Goal: Information Seeking & Learning: Find specific fact

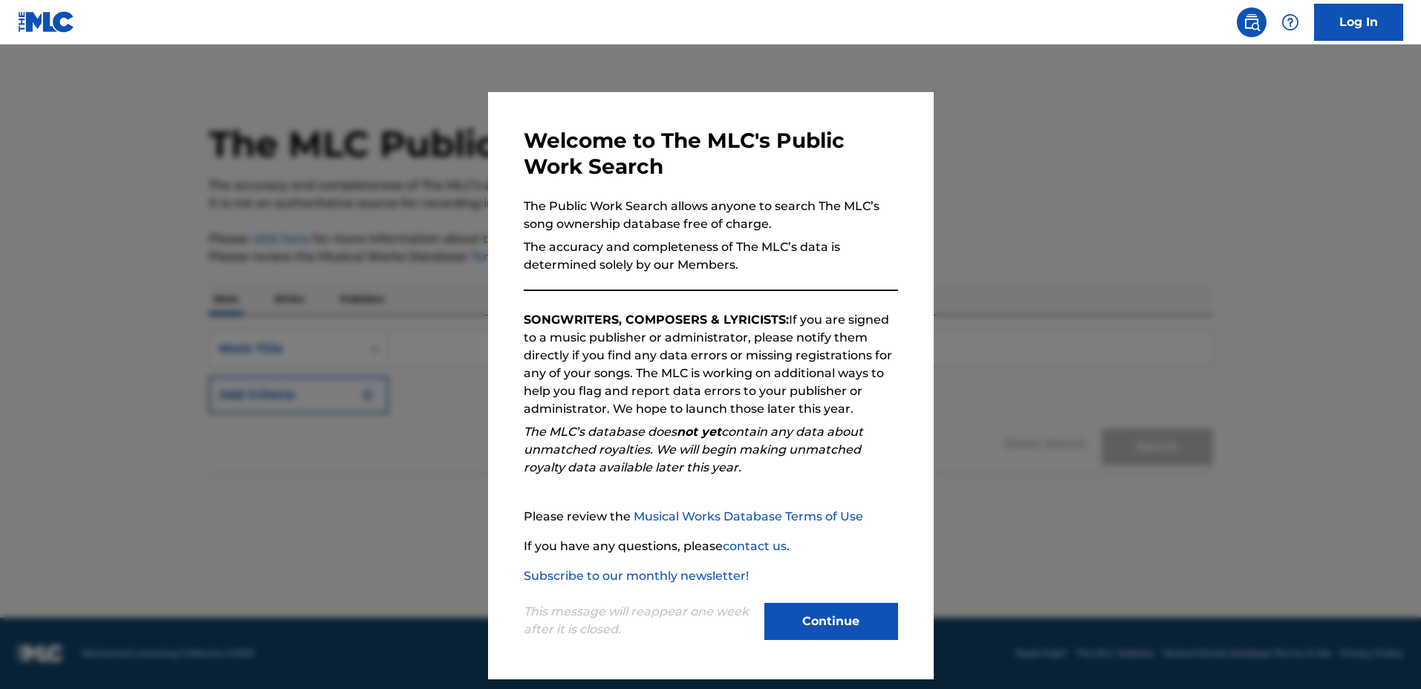
click at [1004, 306] on div at bounding box center [710, 389] width 1421 height 689
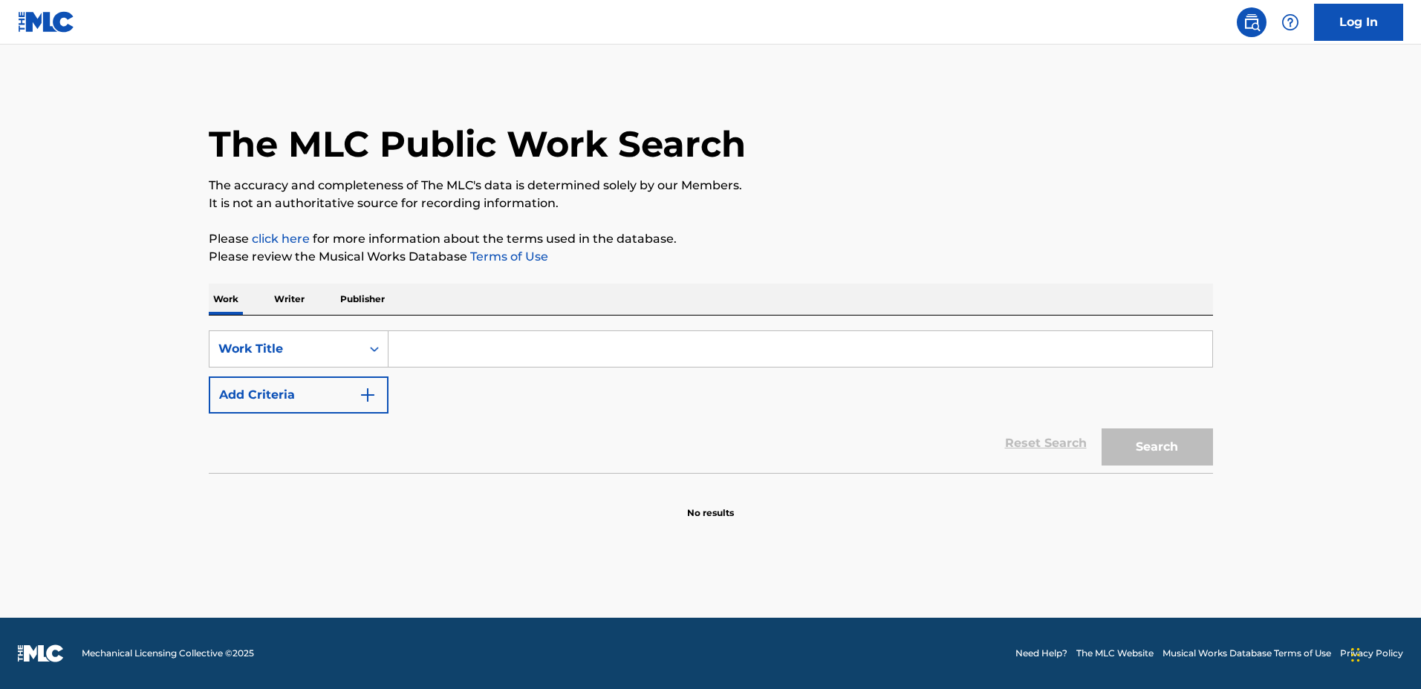
click at [856, 348] on input "Search Form" at bounding box center [801, 349] width 824 height 36
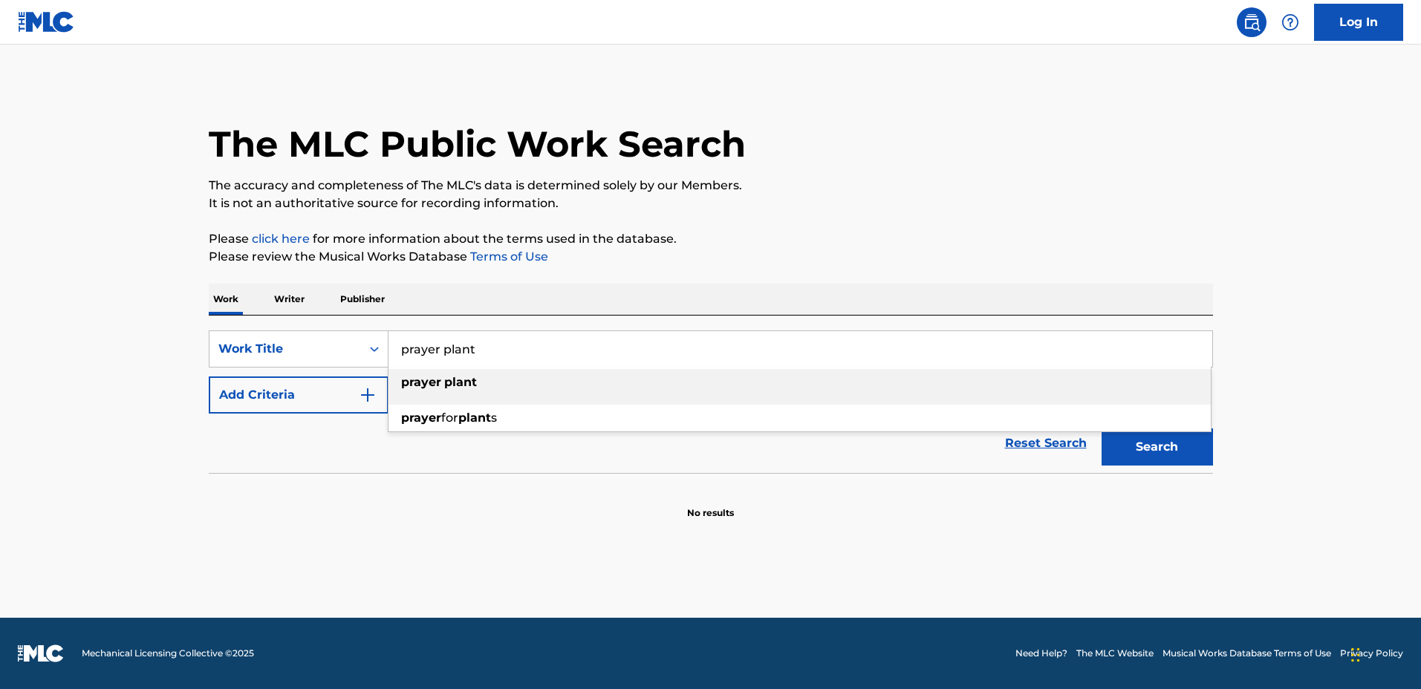
type input "prayer plant"
click at [342, 387] on button "Add Criteria" at bounding box center [299, 395] width 180 height 37
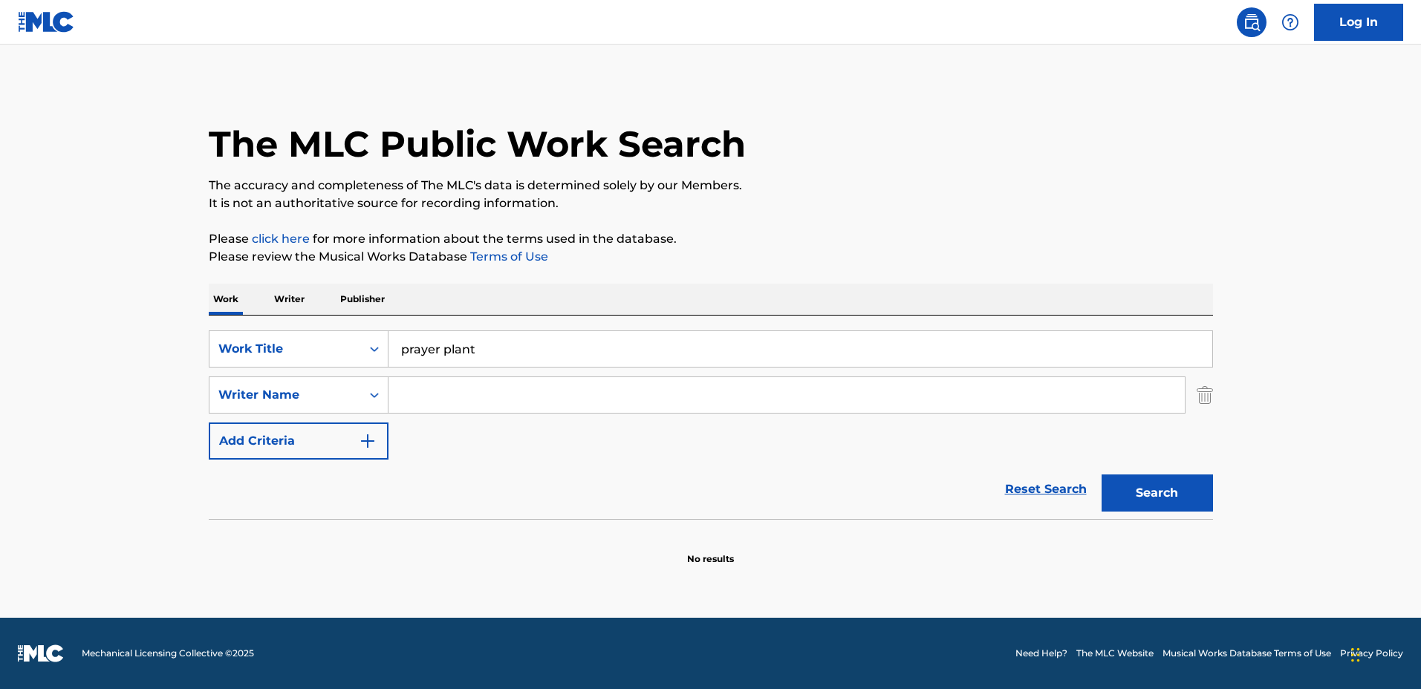
click at [461, 397] on input "Search Form" at bounding box center [787, 395] width 796 height 36
click at [1102, 475] on button "Search" at bounding box center [1157, 493] width 111 height 37
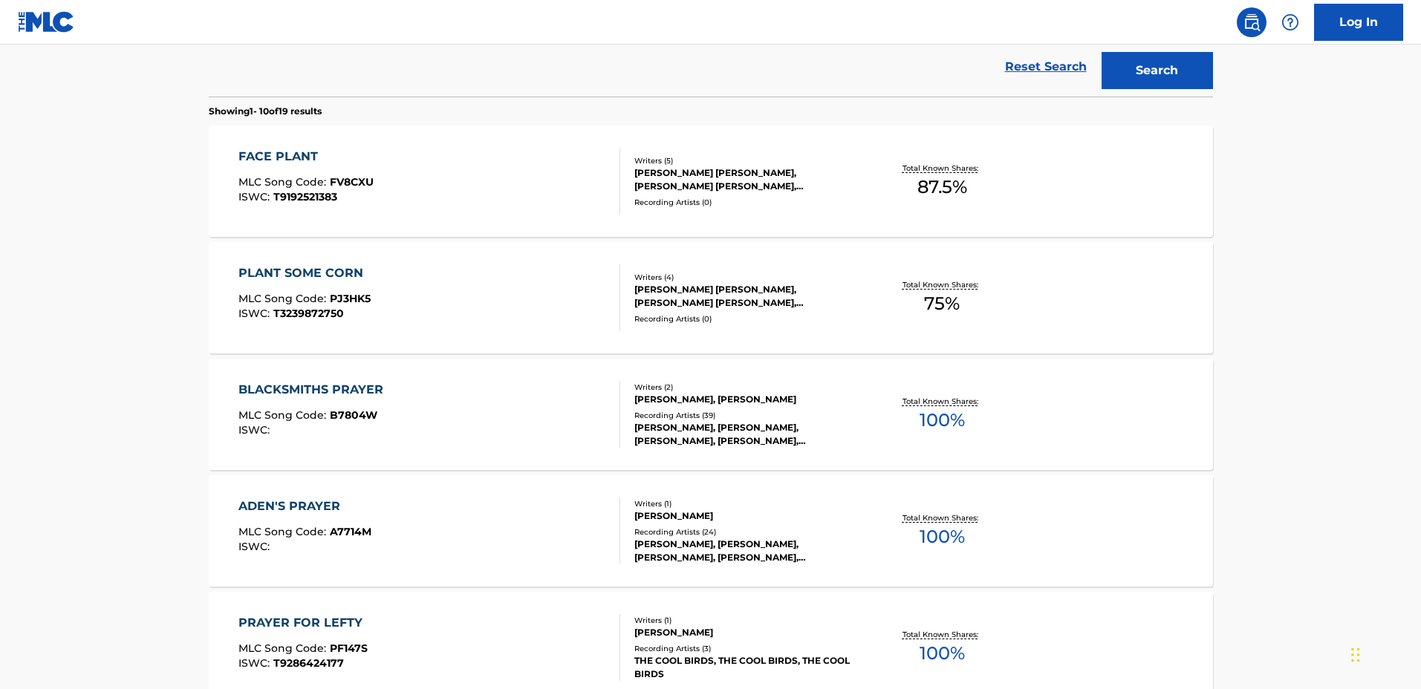
scroll to position [279, 0]
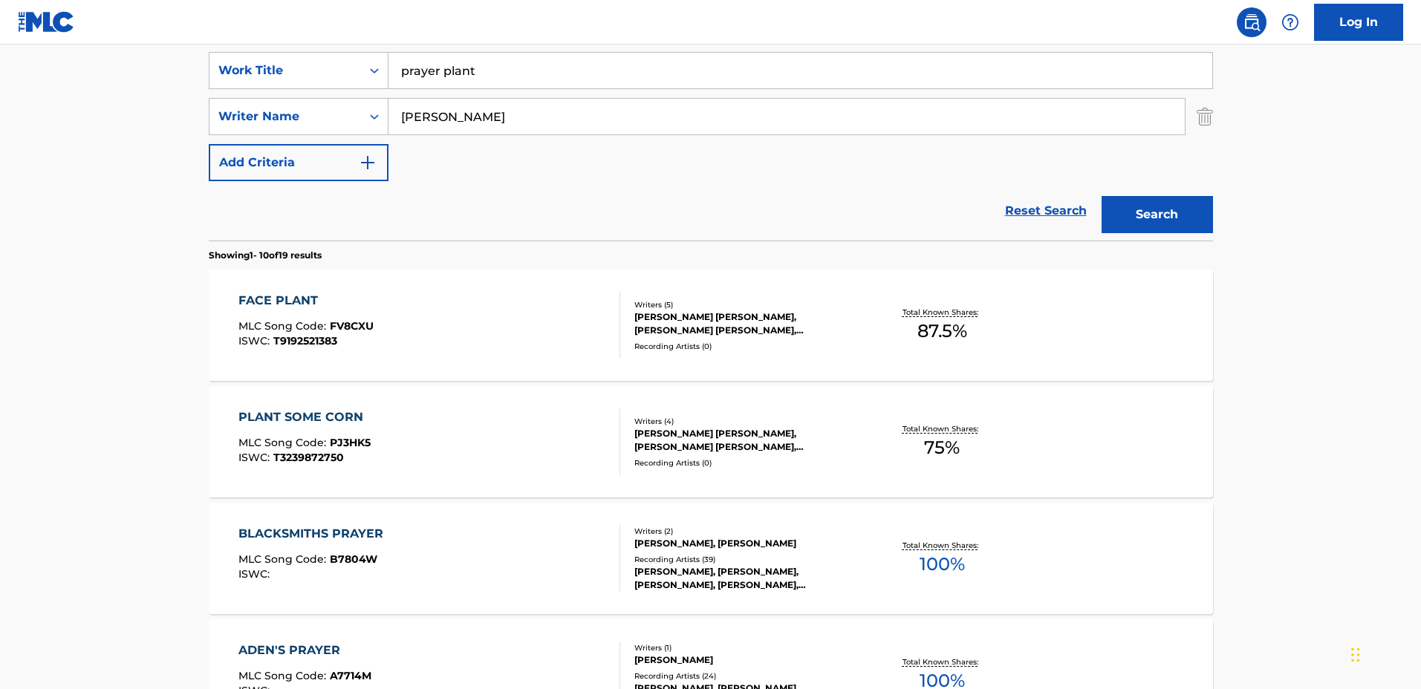
click at [493, 129] on input "[PERSON_NAME]" at bounding box center [787, 117] width 796 height 36
type input "[PERSON_NAME]"
click at [545, 77] on input "prayer plant" at bounding box center [801, 71] width 824 height 36
drag, startPoint x: 466, startPoint y: 118, endPoint x: 403, endPoint y: 104, distance: 64.7
click at [357, 117] on div "SearchWithCriteria8aeb4a7d-42f3-43fa-b399-954ccaa0fc16 Writer Name [PERSON_NAME]" at bounding box center [711, 116] width 1004 height 37
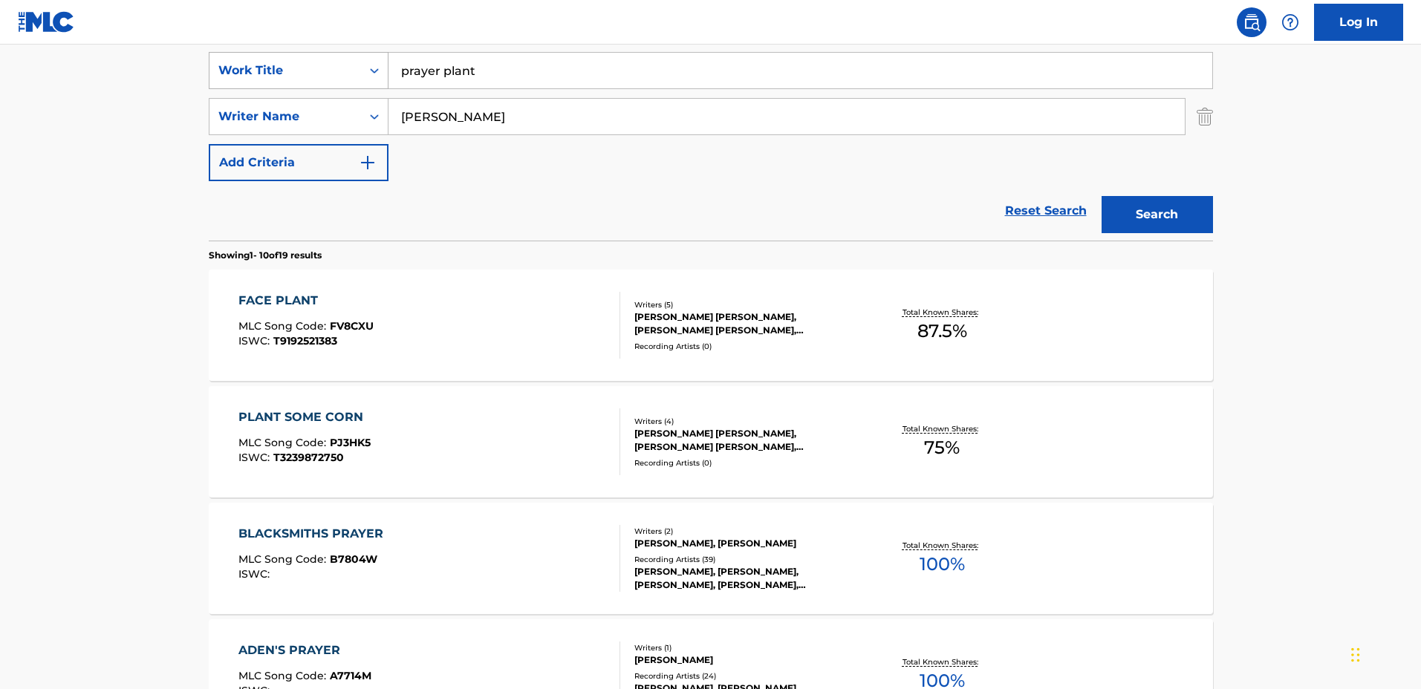
drag, startPoint x: 516, startPoint y: 68, endPoint x: 298, endPoint y: 74, distance: 218.5
click at [510, 67] on input "prayer plant" at bounding box center [801, 71] width 824 height 36
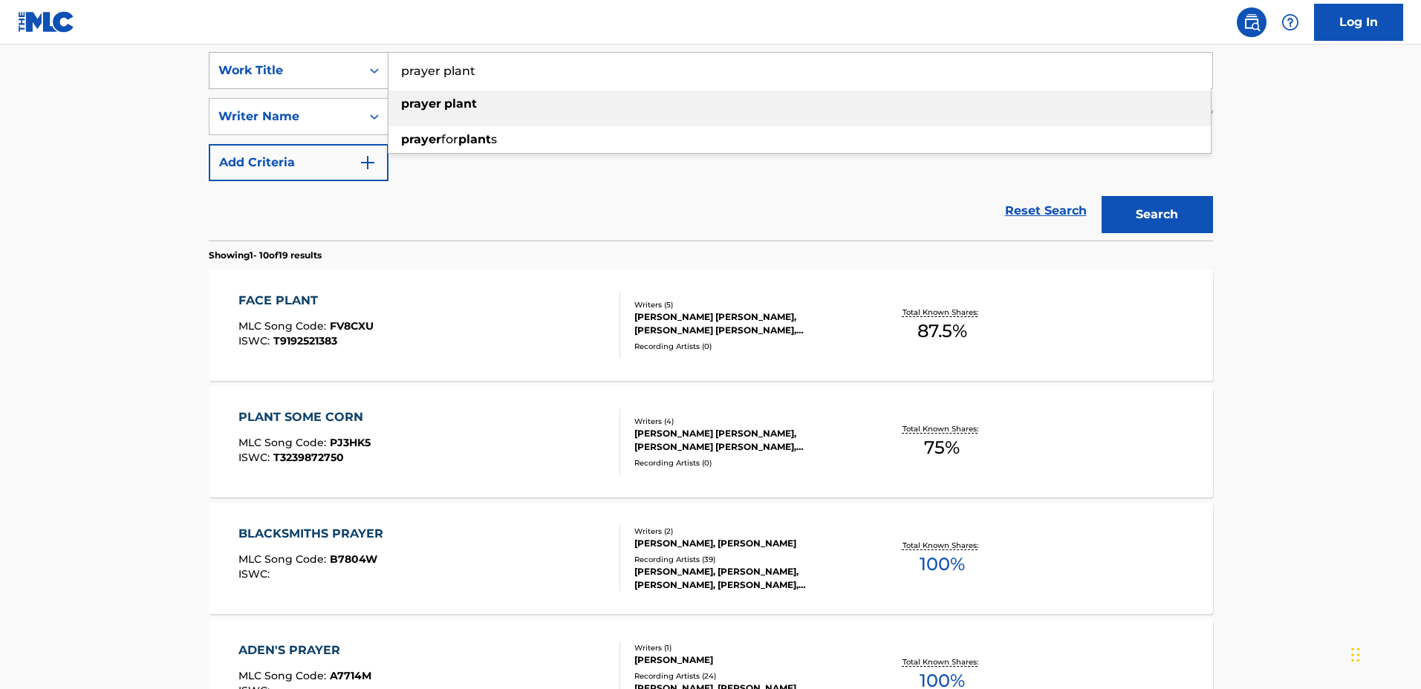
click at [293, 74] on div "Work Title" at bounding box center [285, 71] width 134 height 18
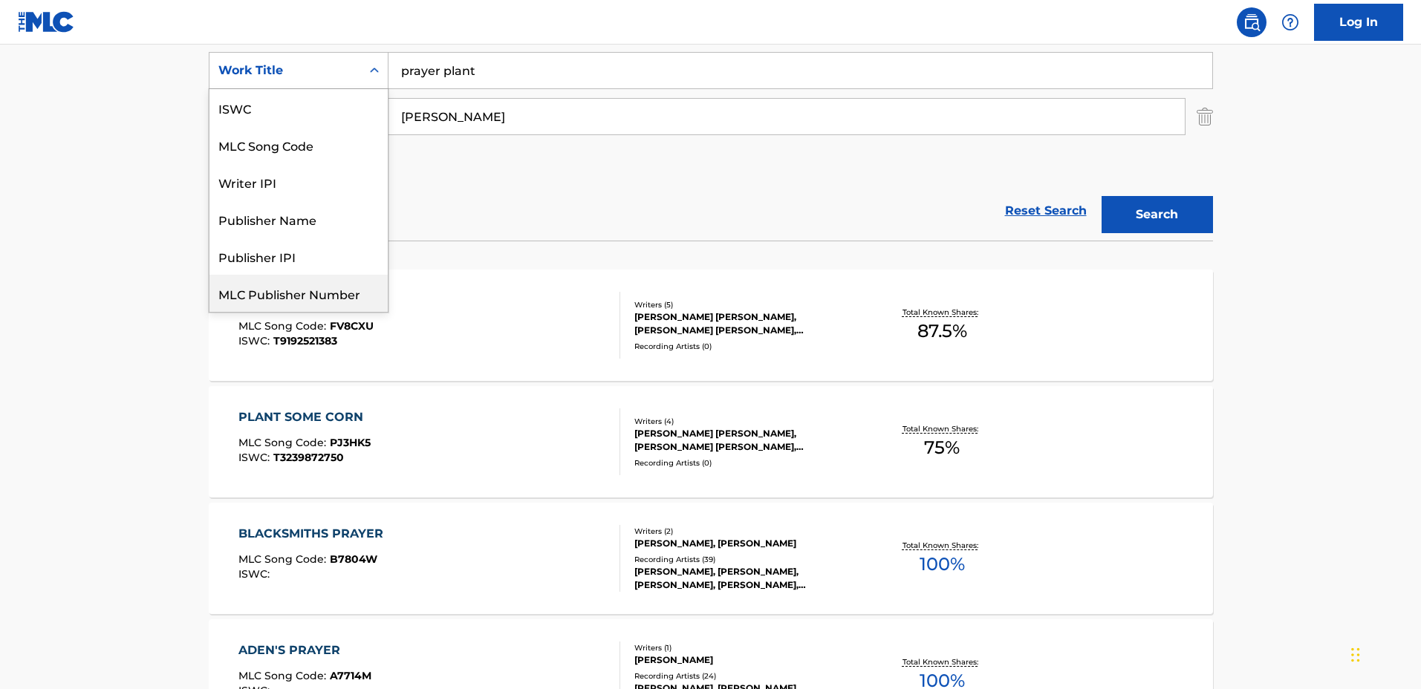
scroll to position [37, 0]
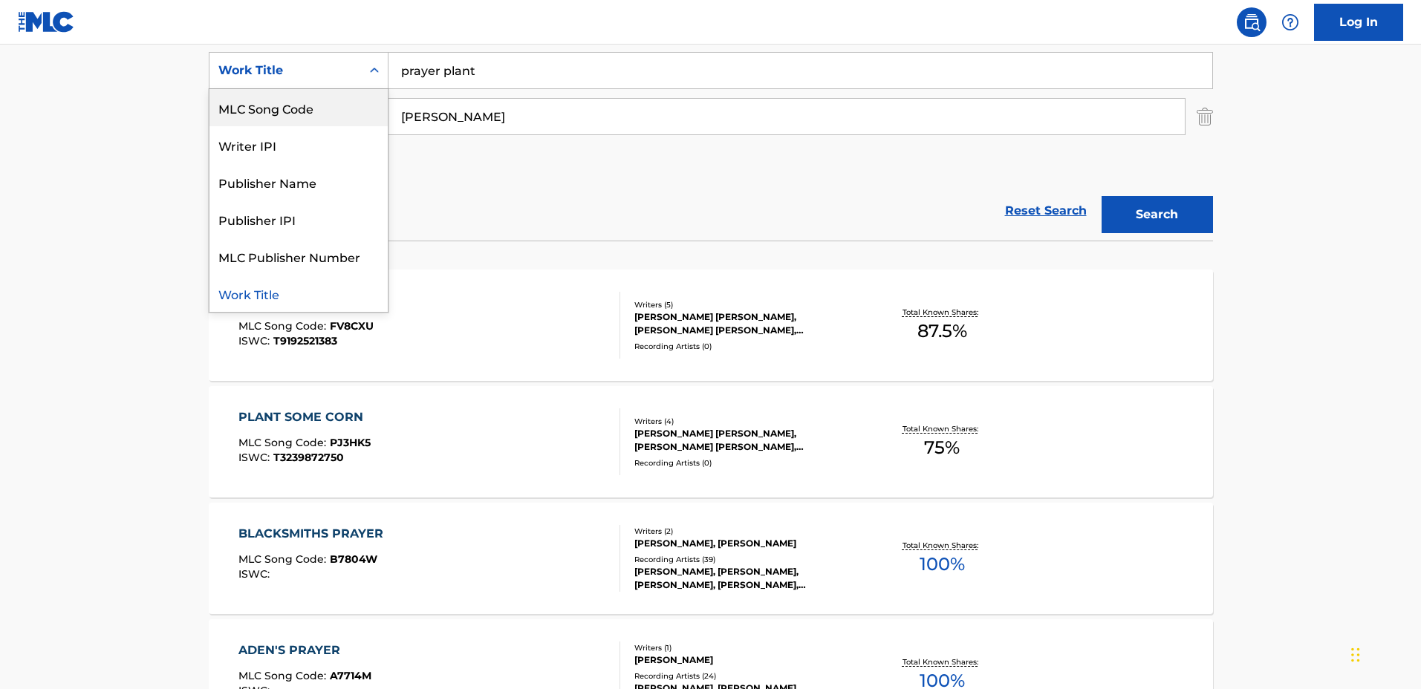
click at [282, 107] on div "MLC Song Code" at bounding box center [299, 107] width 178 height 37
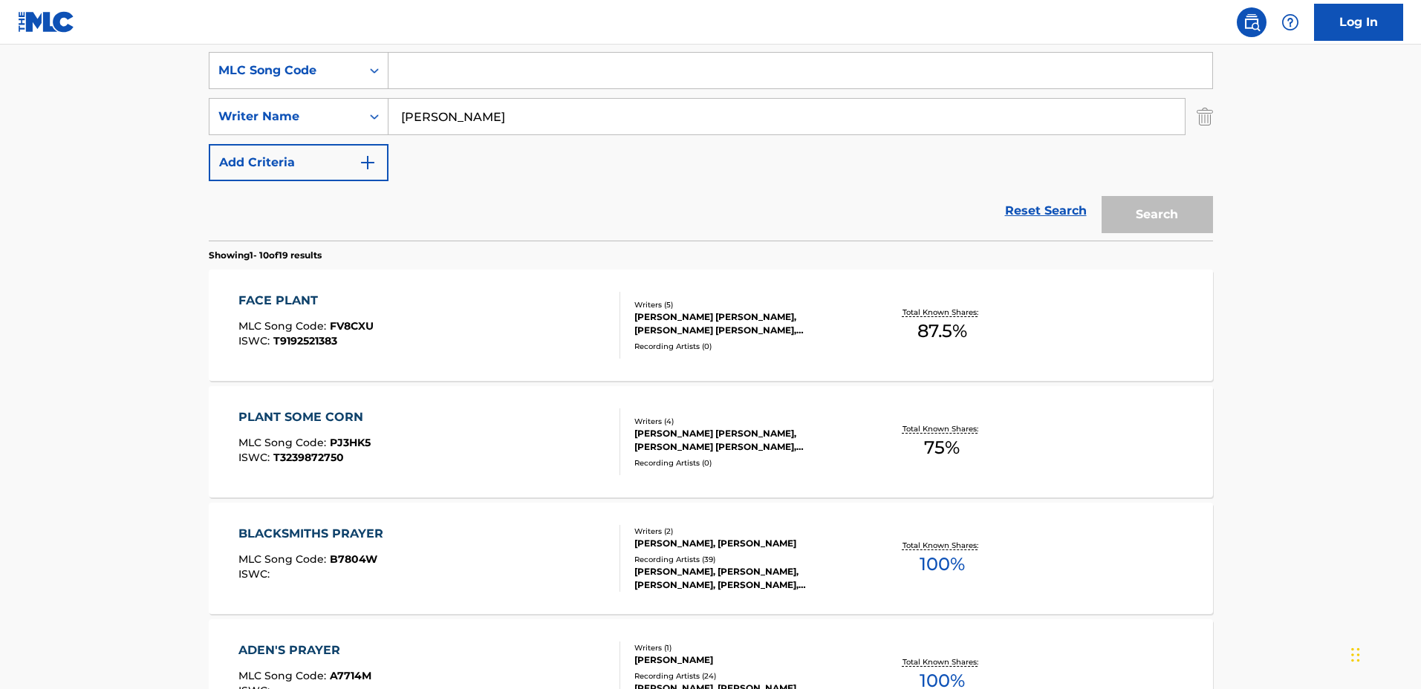
click at [526, 53] on input "Search Form" at bounding box center [801, 71] width 824 height 36
paste input "[PERSON_NAME]"
type input "[PERSON_NAME]"
click at [1197, 121] on img "Search Form" at bounding box center [1205, 116] width 16 height 37
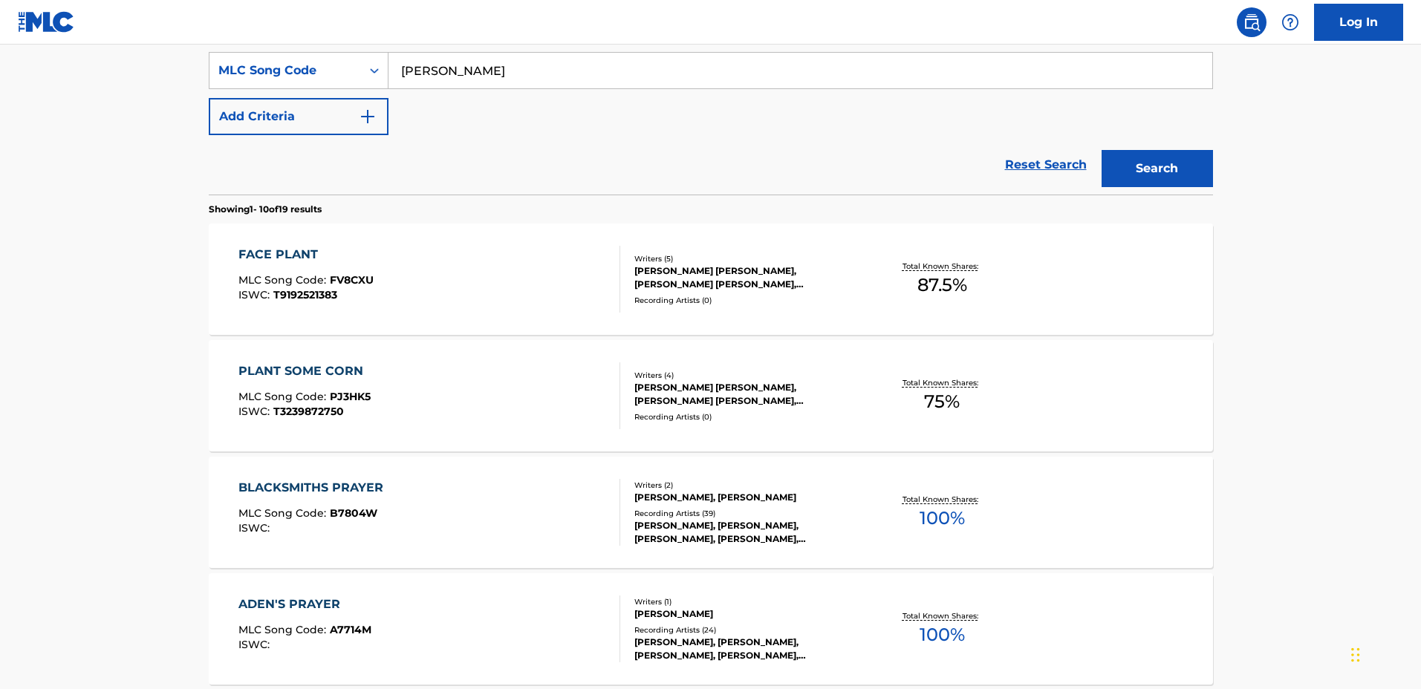
click at [392, 85] on input "[PERSON_NAME]" at bounding box center [801, 71] width 824 height 36
click at [331, 65] on div "MLC Song Code" at bounding box center [285, 71] width 134 height 18
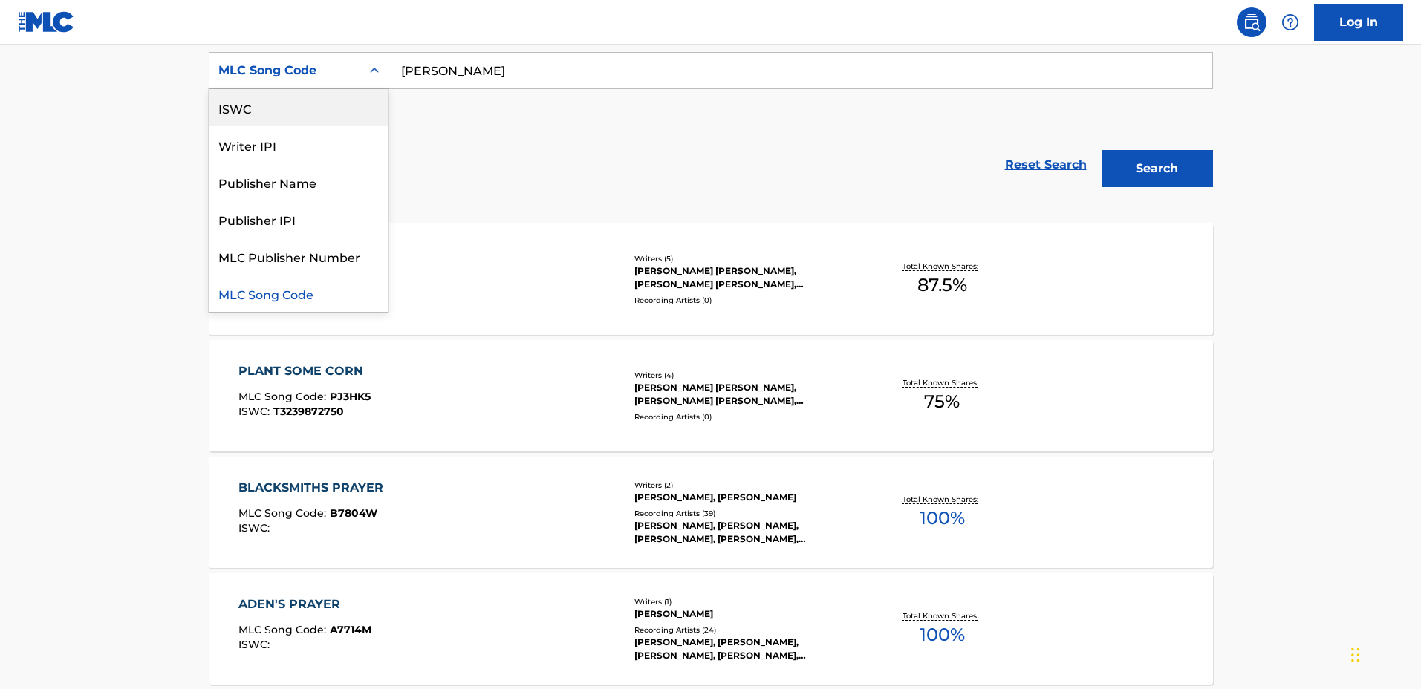
scroll to position [0, 0]
click at [281, 137] on div "Writer Name" at bounding box center [299, 144] width 178 height 37
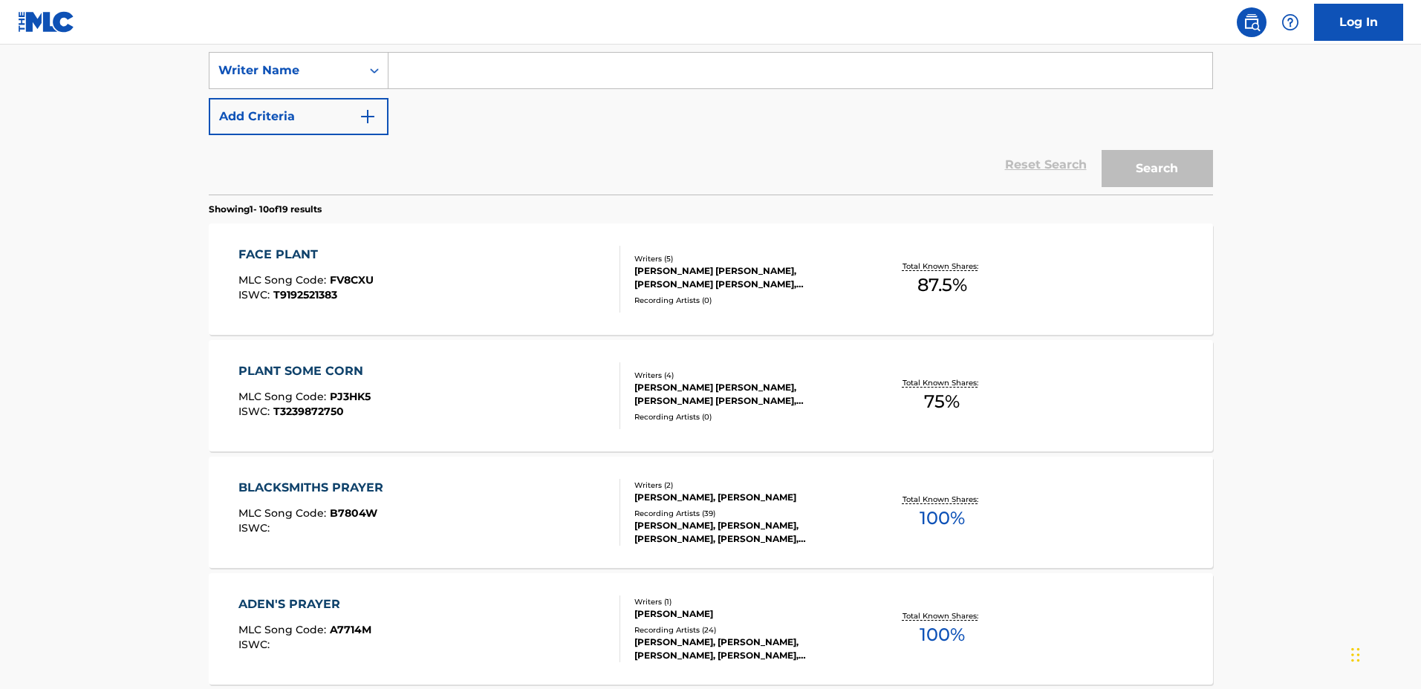
click at [770, 77] on input "Search Form" at bounding box center [801, 71] width 824 height 36
paste input "[PERSON_NAME]"
type input "[PERSON_NAME]"
click at [1148, 155] on button "Search" at bounding box center [1157, 168] width 111 height 37
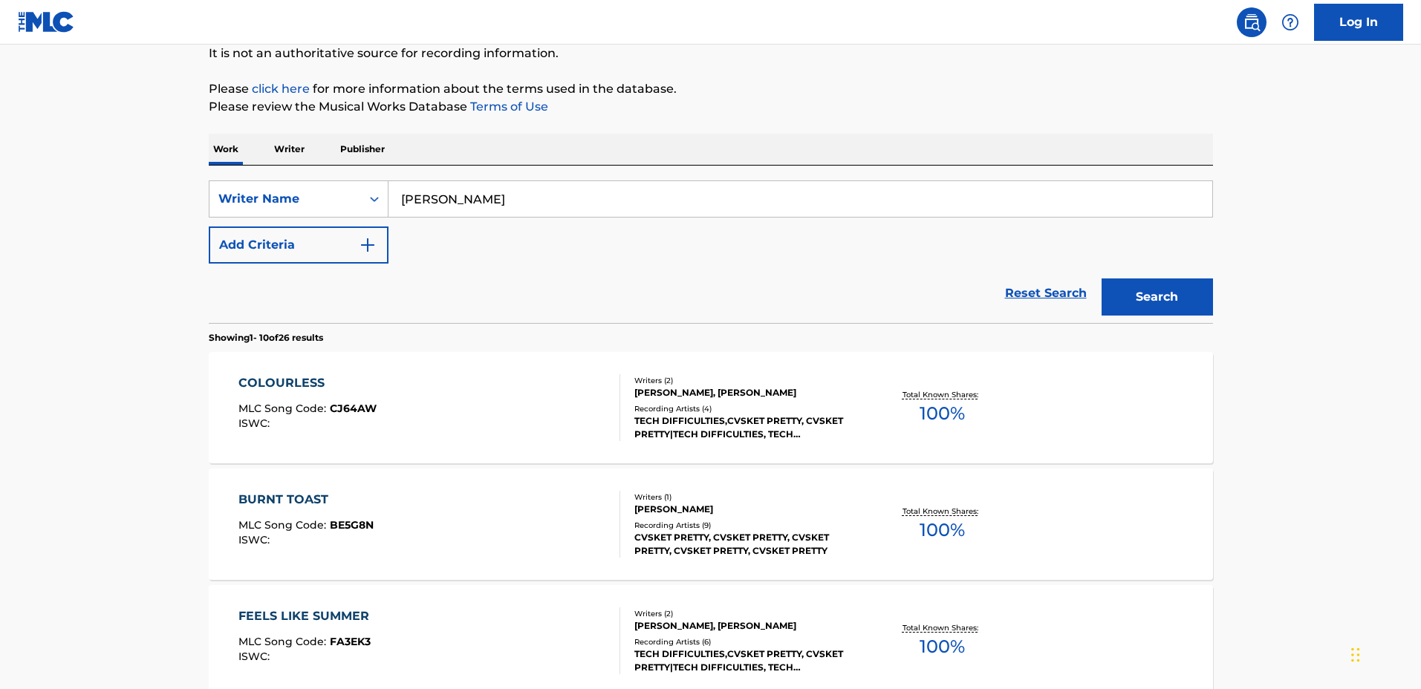
scroll to position [186, 0]
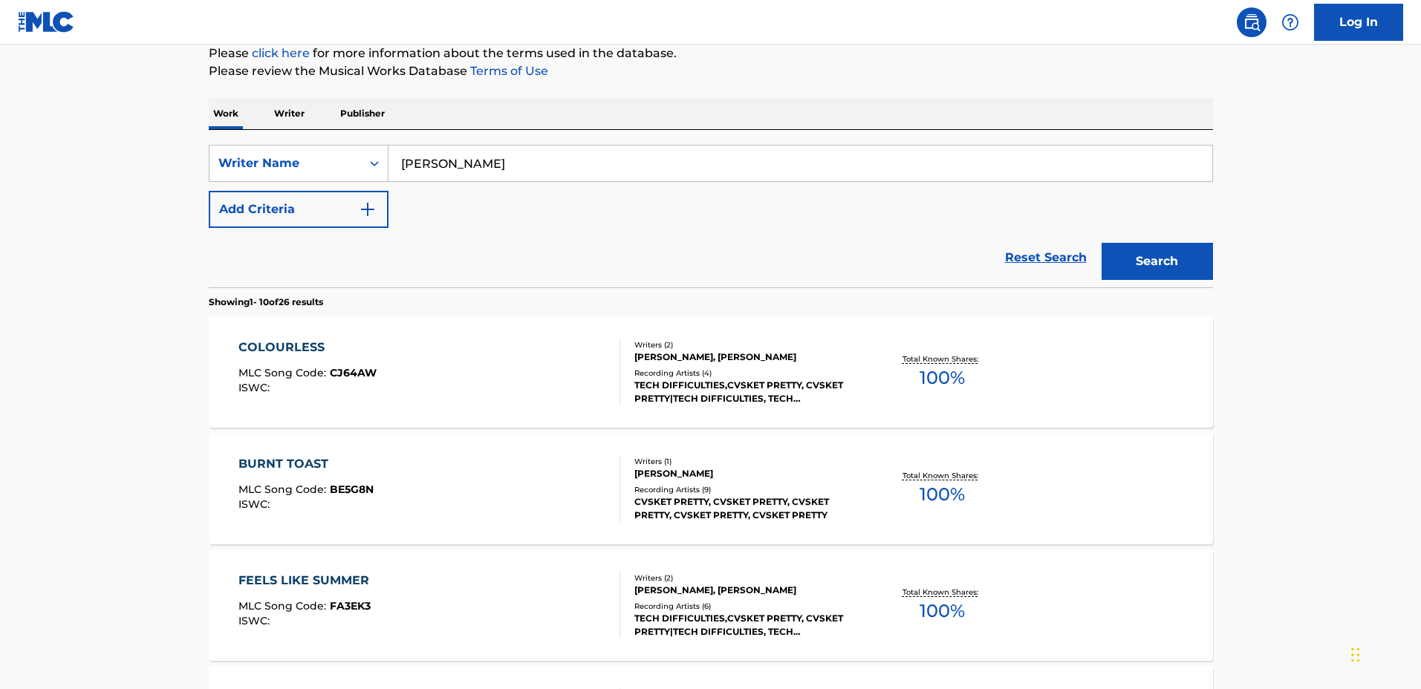
click at [858, 340] on div "Writers ( 2 )" at bounding box center [746, 345] width 224 height 11
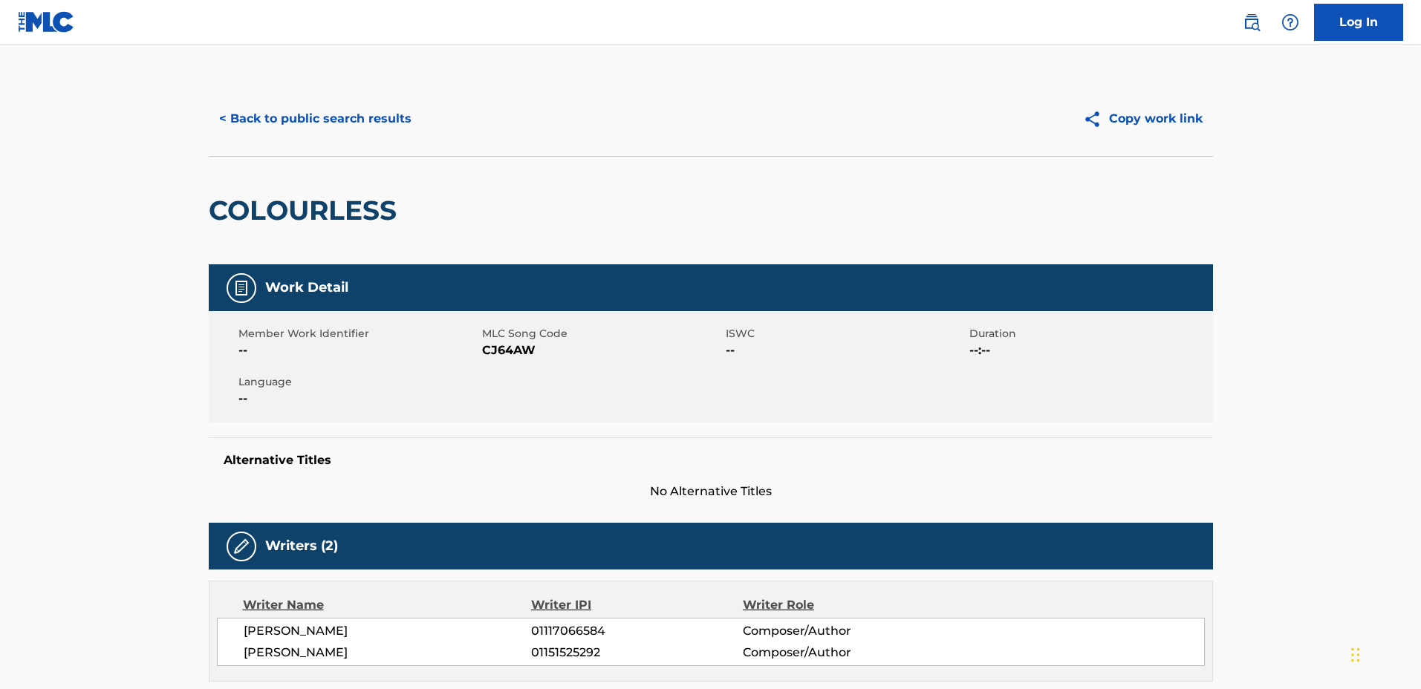
click at [321, 97] on div "< Back to public search results Copy work link" at bounding box center [711, 119] width 1004 height 74
click at [322, 104] on button "< Back to public search results" at bounding box center [315, 118] width 213 height 37
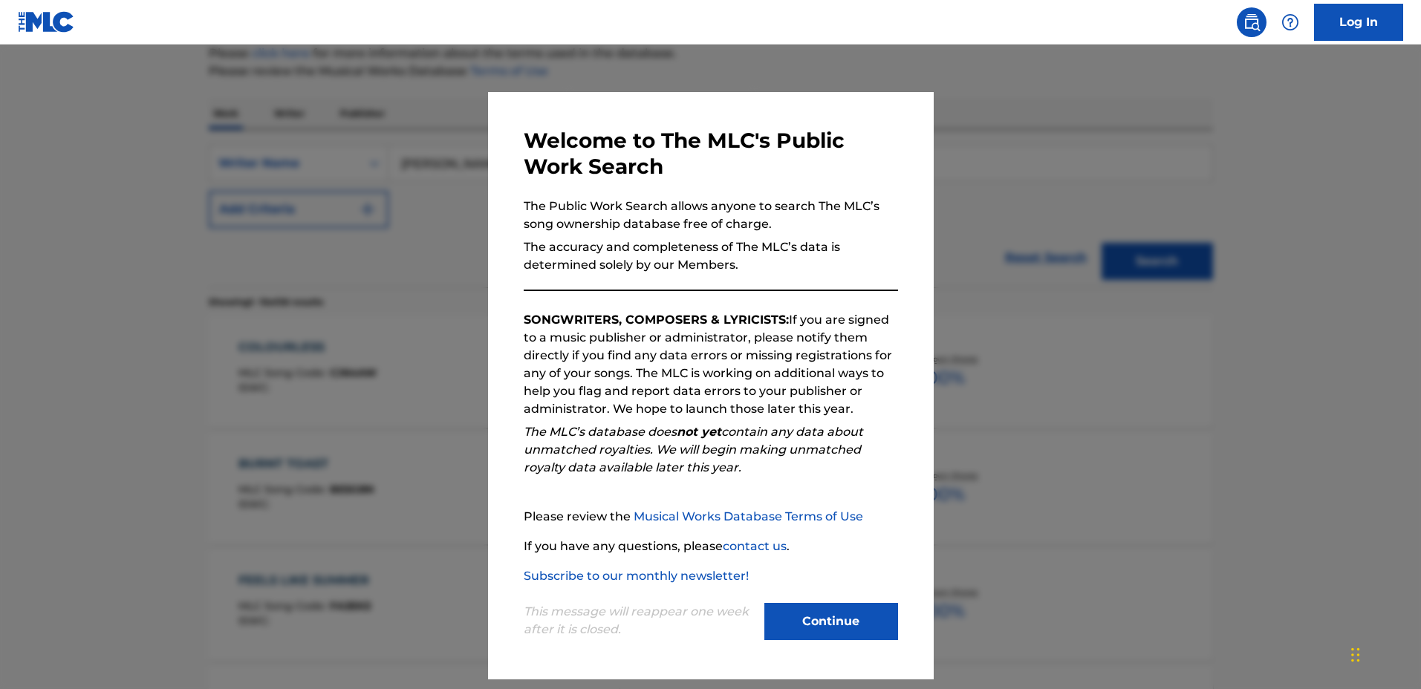
click at [1001, 312] on div at bounding box center [710, 389] width 1421 height 689
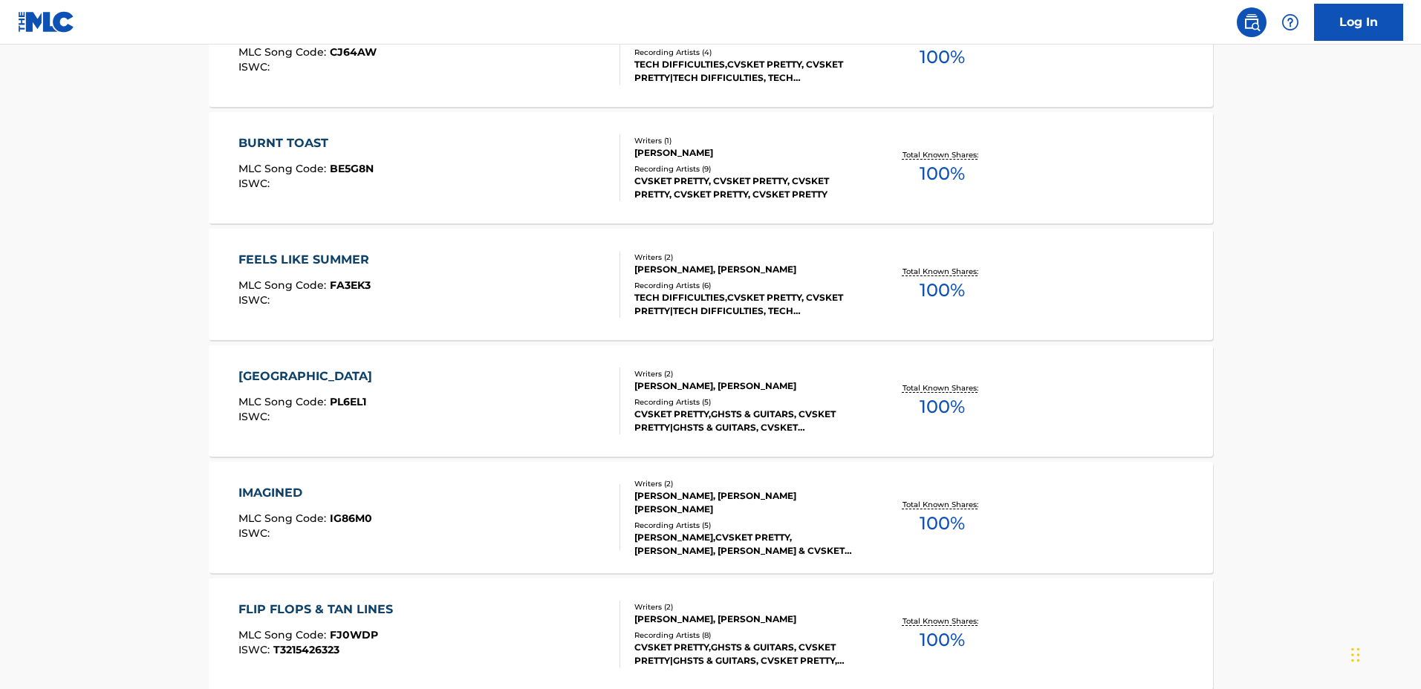
scroll to position [836, 0]
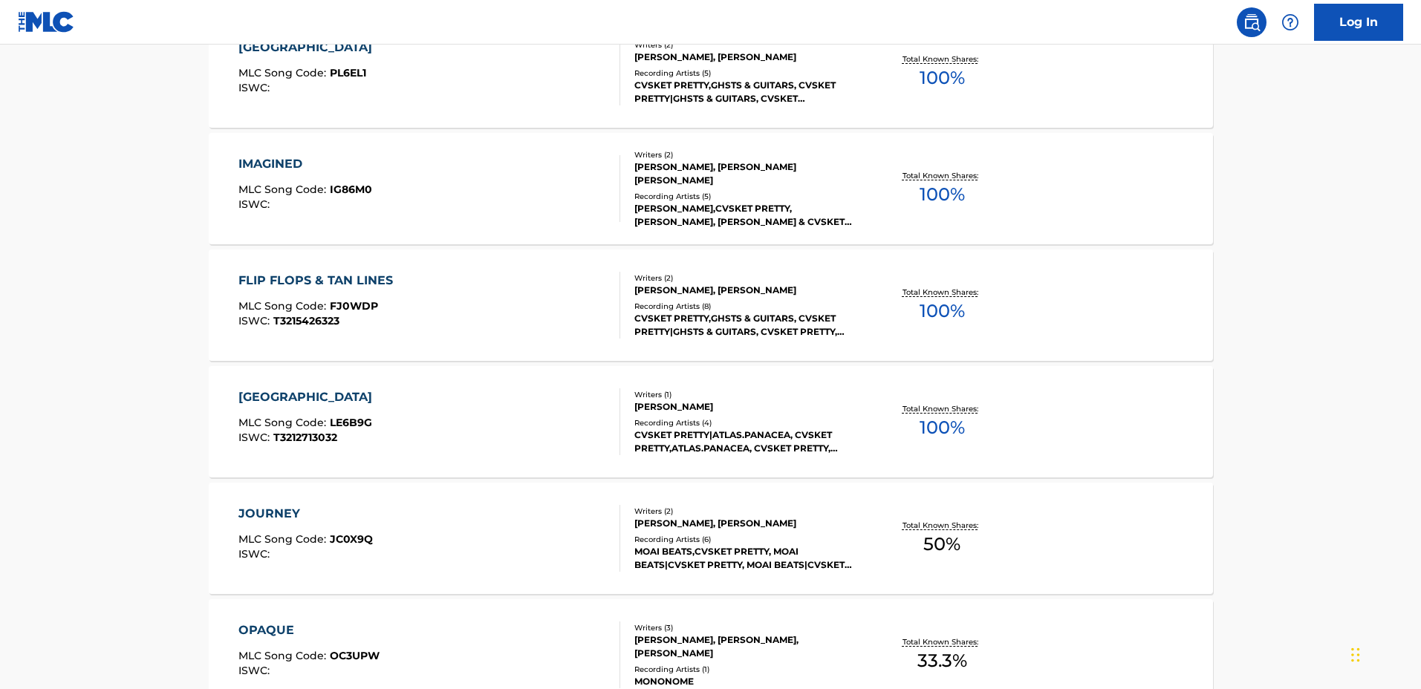
click at [873, 300] on div "Total Known Shares: 100 %" at bounding box center [942, 305] width 167 height 45
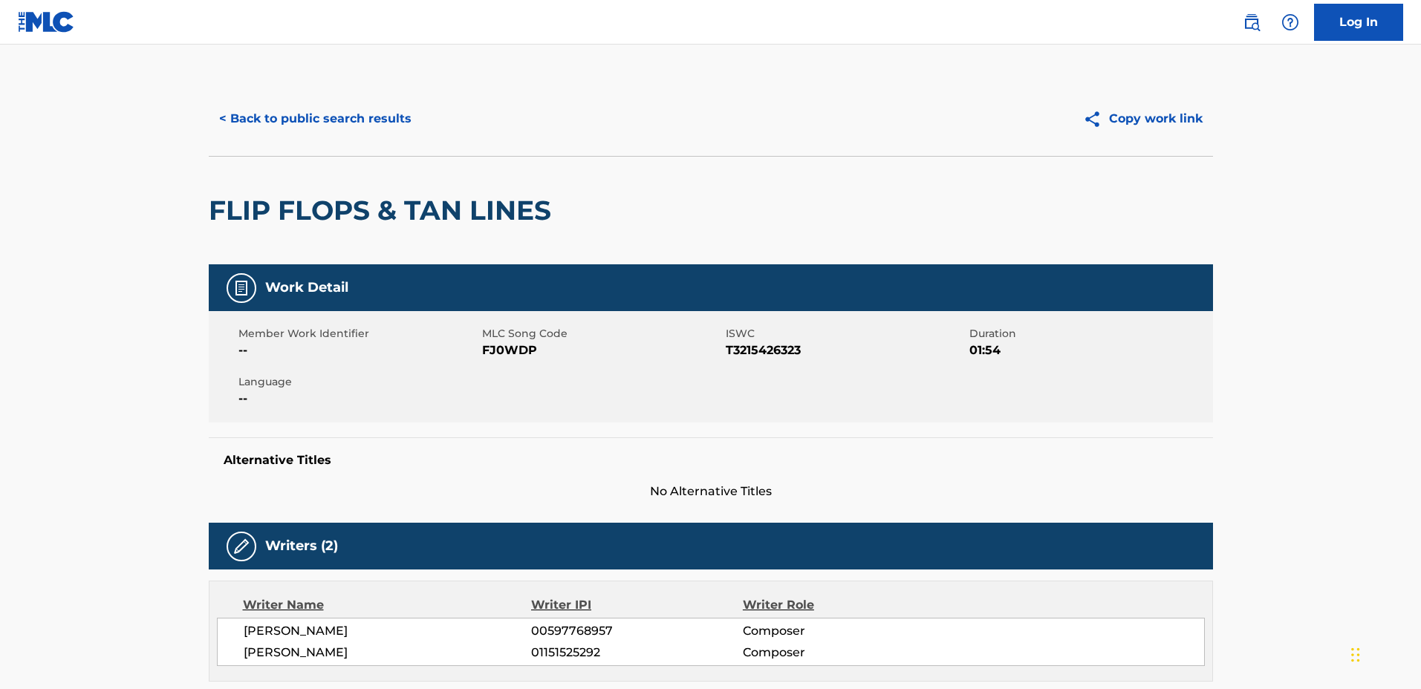
click at [355, 129] on button "< Back to public search results" at bounding box center [315, 118] width 213 height 37
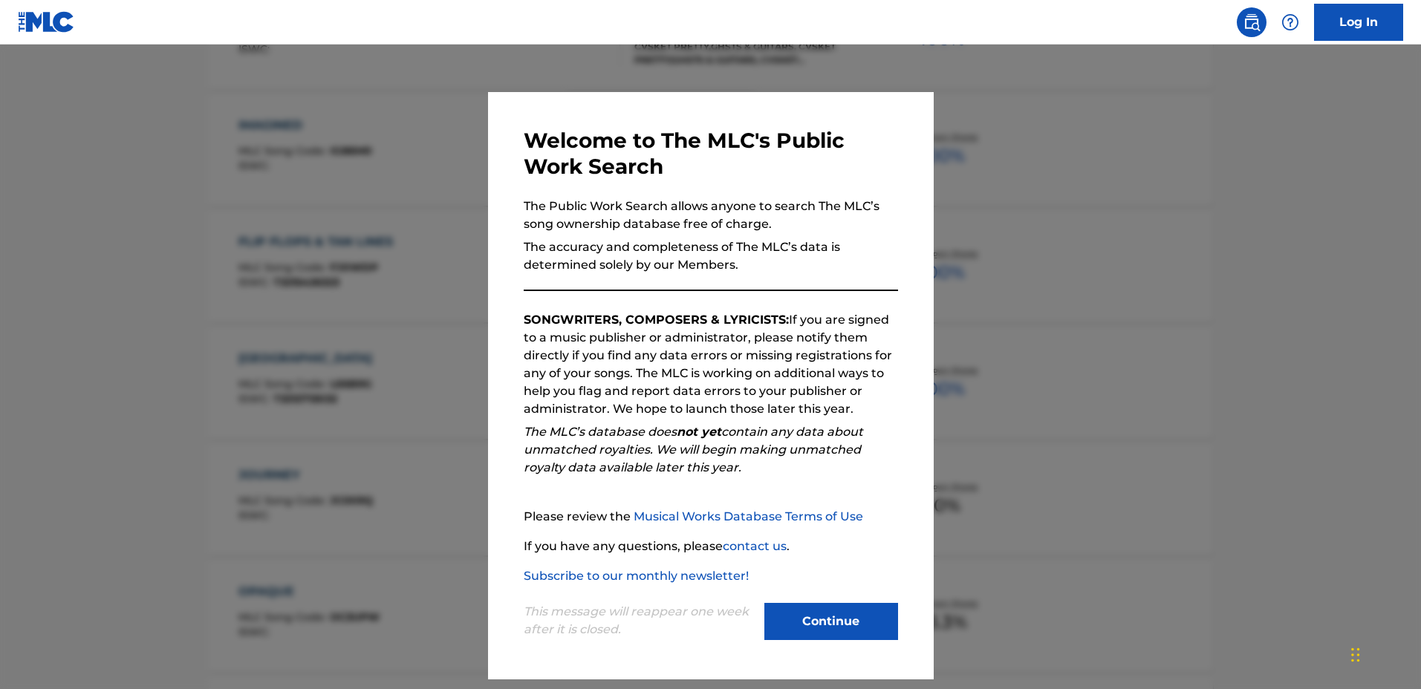
click at [902, 288] on div "Welcome to The MLC's Public Work Search The Public Work Search allows anyone to…" at bounding box center [711, 386] width 446 height 588
click at [993, 308] on div at bounding box center [710, 389] width 1421 height 689
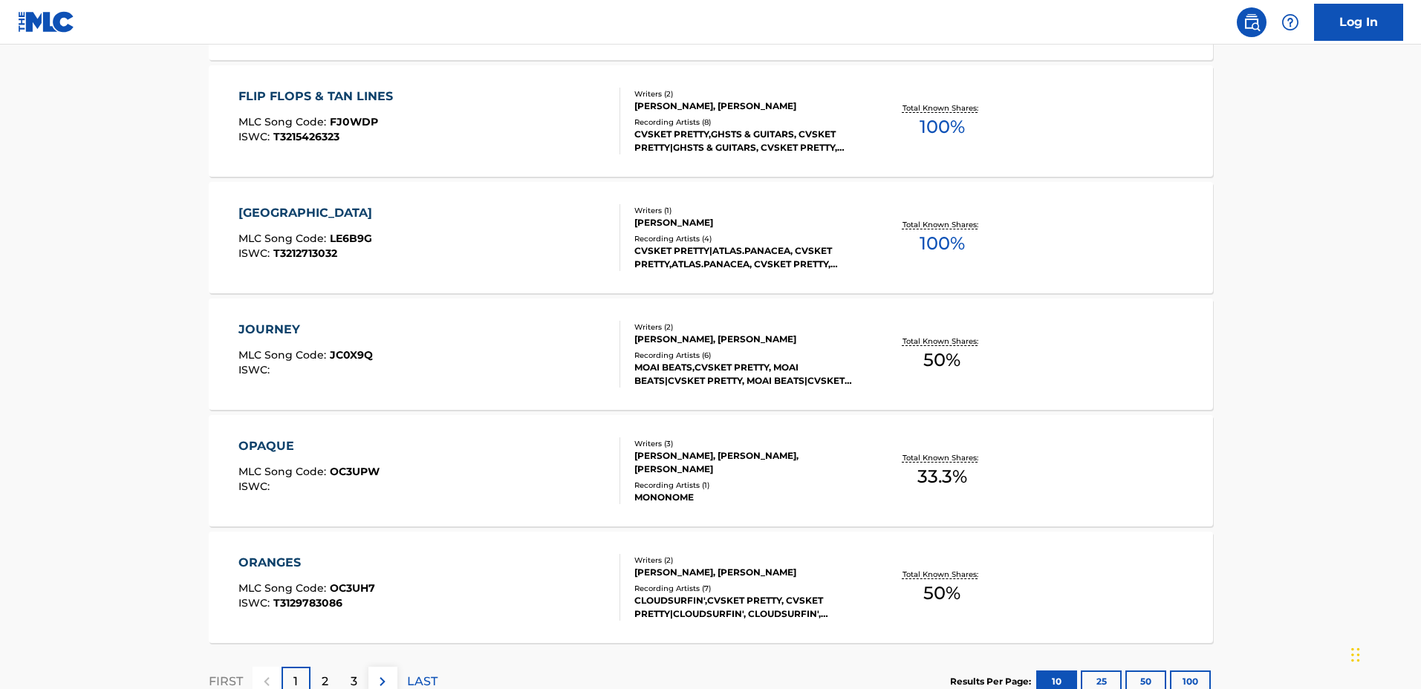
scroll to position [1129, 0]
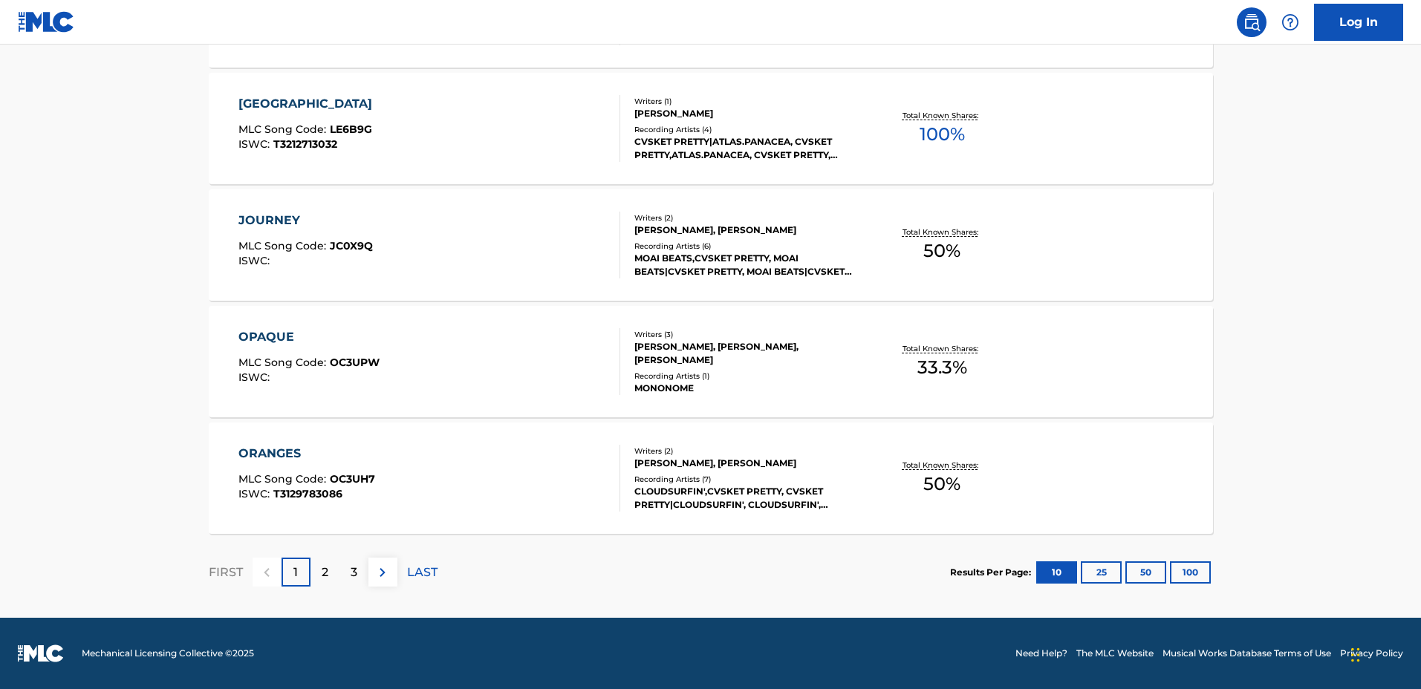
click at [330, 574] on div "2" at bounding box center [325, 572] width 29 height 29
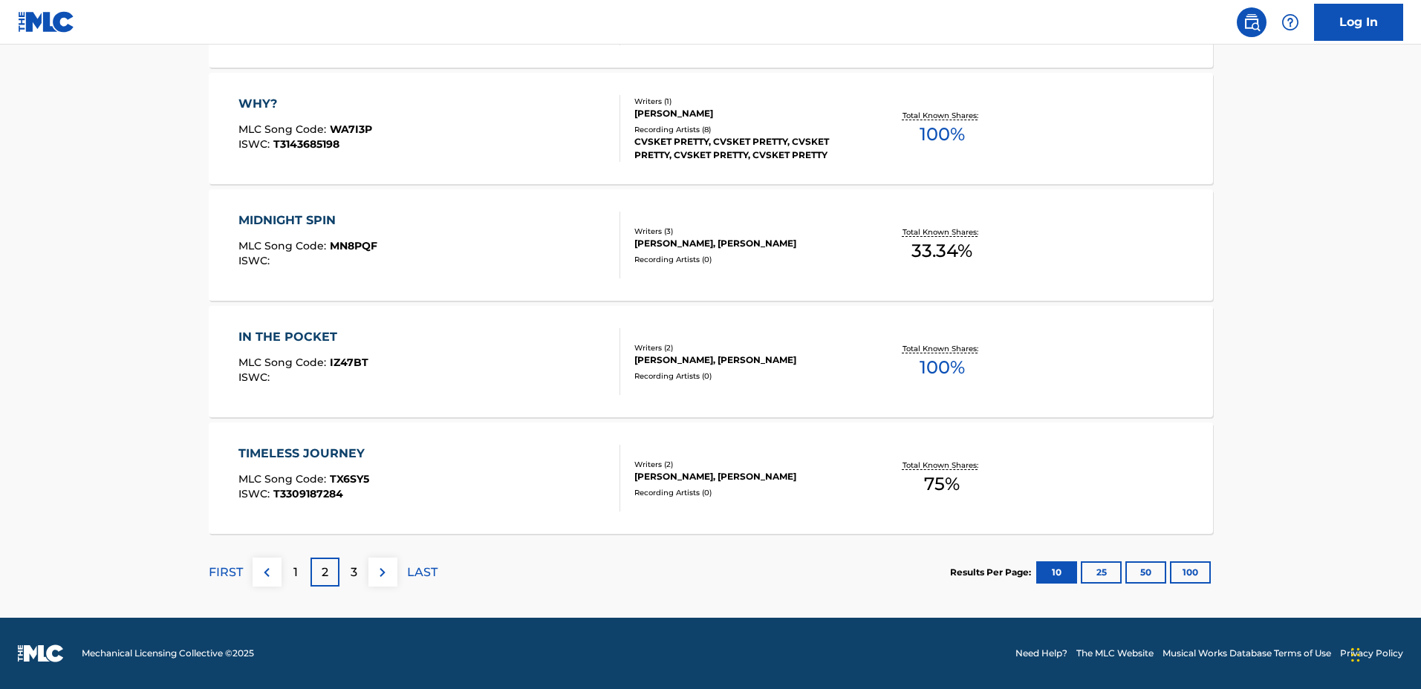
click at [356, 570] on p "3" at bounding box center [354, 573] width 7 height 18
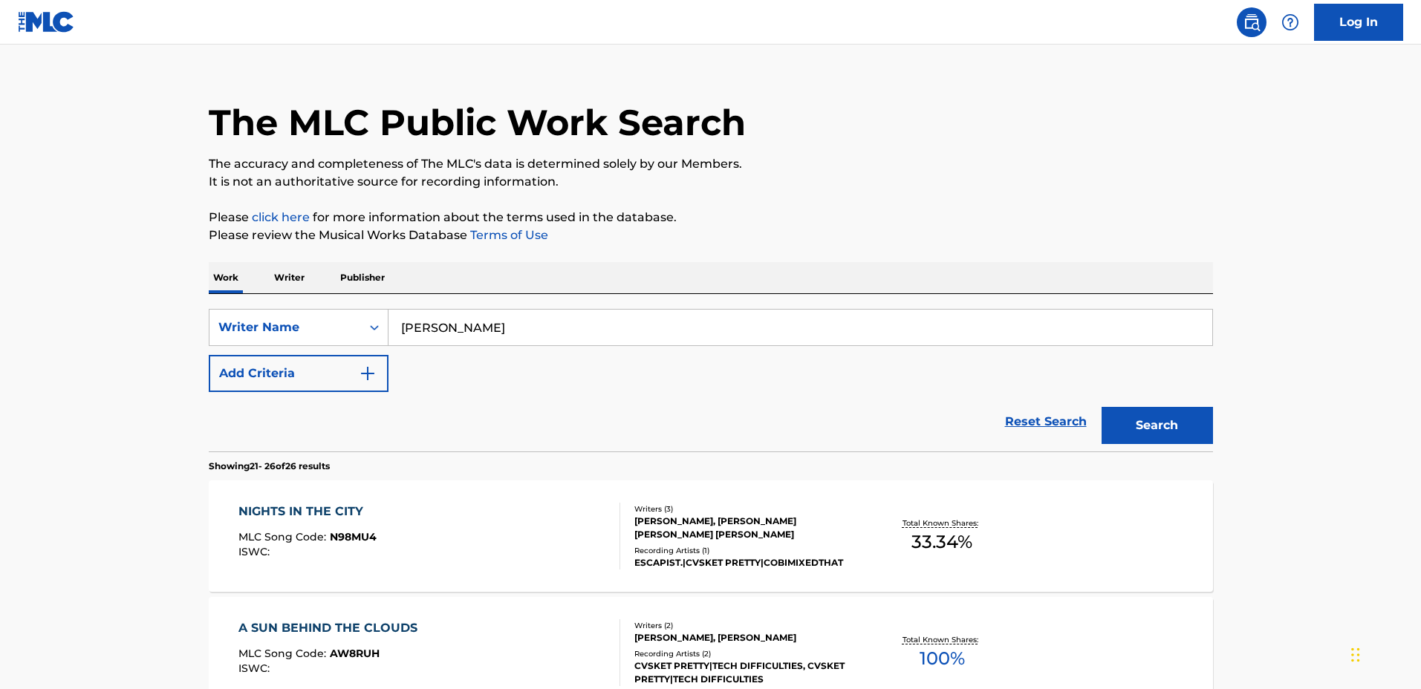
scroll to position [0, 0]
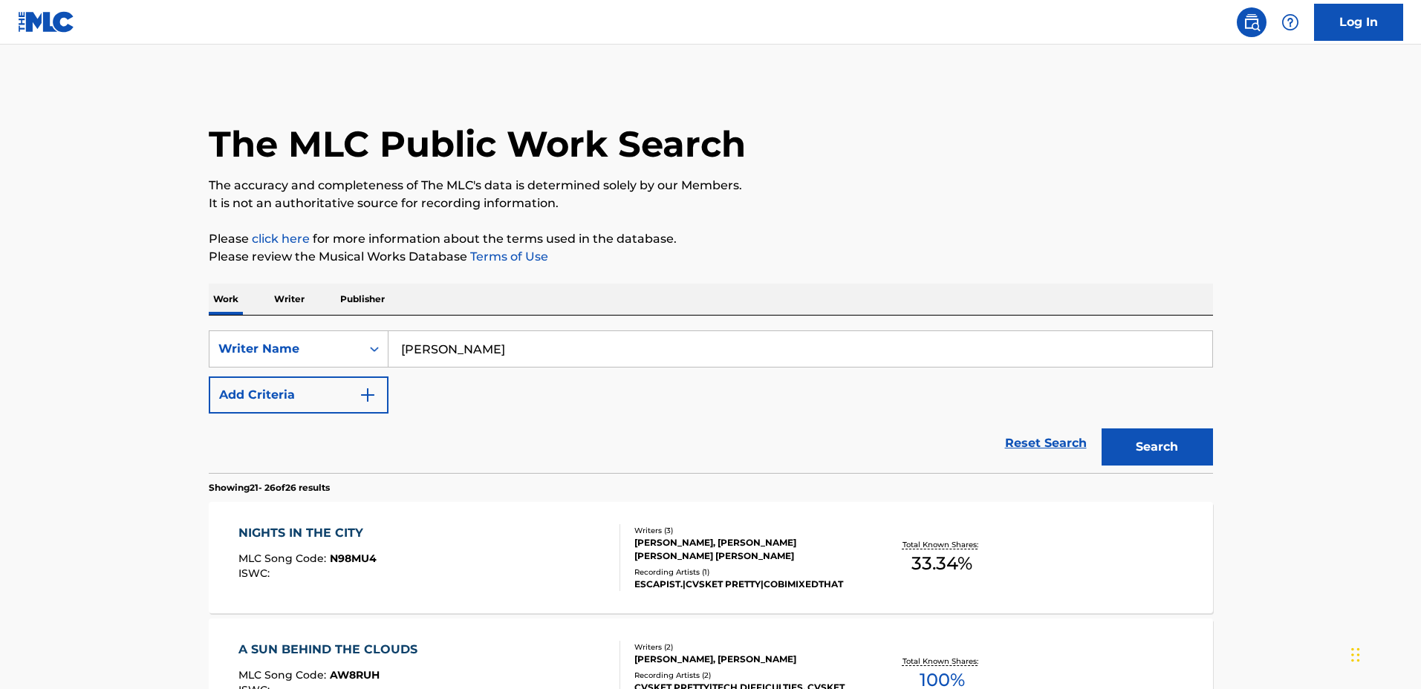
click at [439, 406] on div "SearchWithCriteriafb828d5b-6ad1-45ff-a7ce-5fd3c7be9790 Writer Name [PERSON_NAME…" at bounding box center [711, 372] width 1004 height 83
click at [357, 403] on button "Add Criteria" at bounding box center [299, 395] width 180 height 37
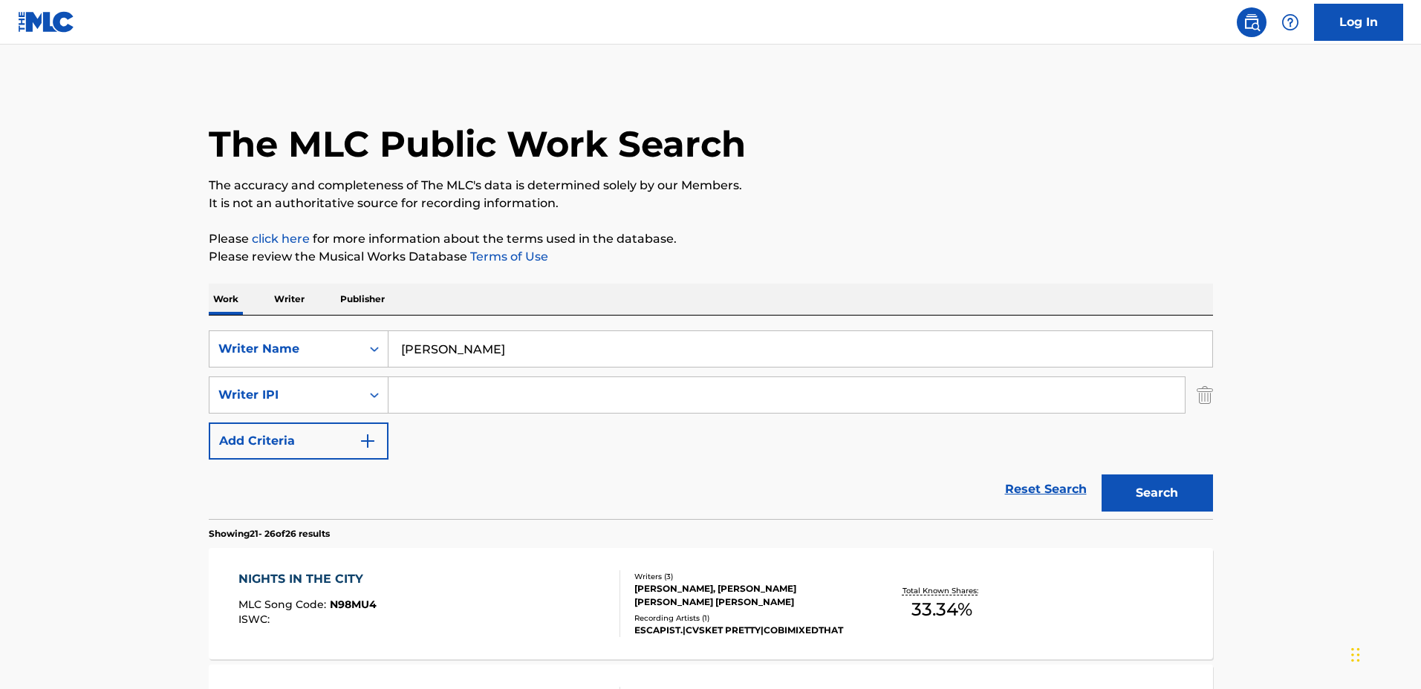
click at [426, 403] on input "Search Form" at bounding box center [787, 395] width 796 height 36
paste input "[PERSON_NAME]"
type input "[PERSON_NAME]"
drag, startPoint x: 574, startPoint y: 348, endPoint x: 345, endPoint y: 345, distance: 228.8
click at [377, 336] on div "SearchWithCriteriafb828d5b-6ad1-45ff-a7ce-5fd3c7be9790 Writer Name [PERSON_NAME]" at bounding box center [711, 349] width 1004 height 37
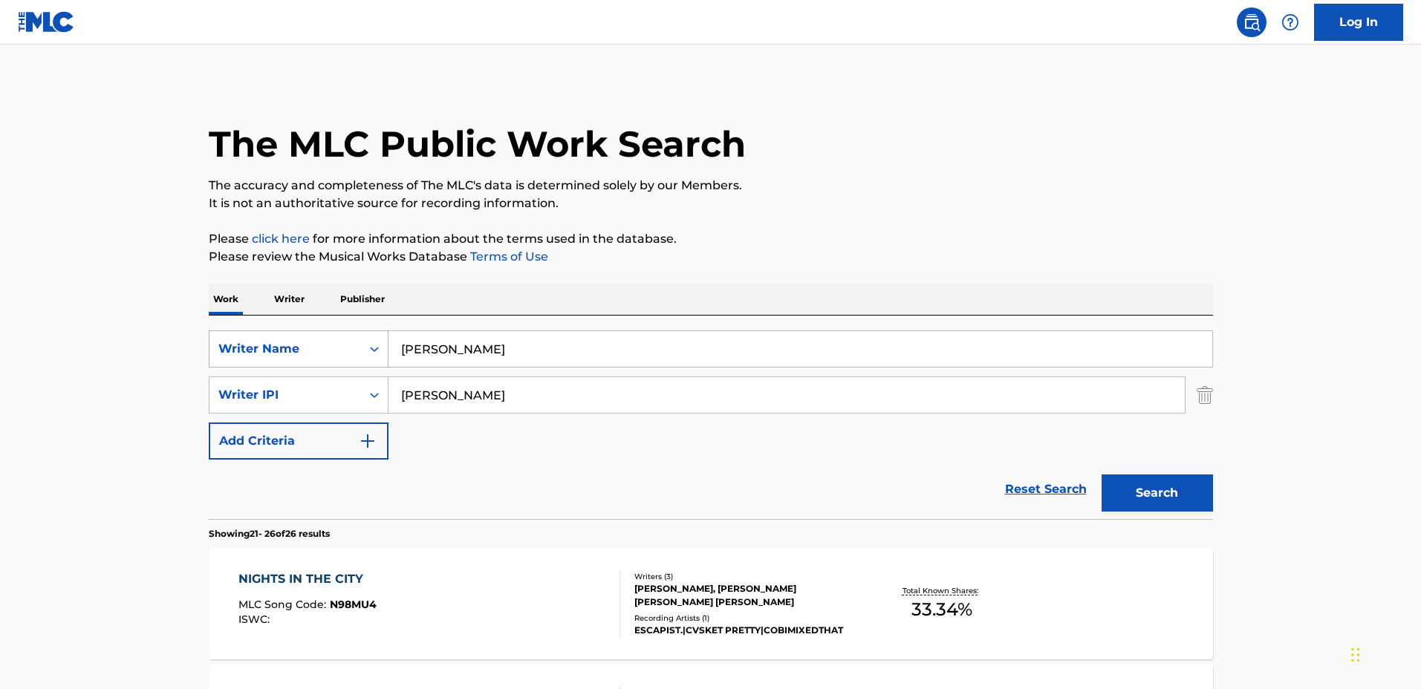
click at [325, 347] on div "Writer Name" at bounding box center [285, 349] width 134 height 18
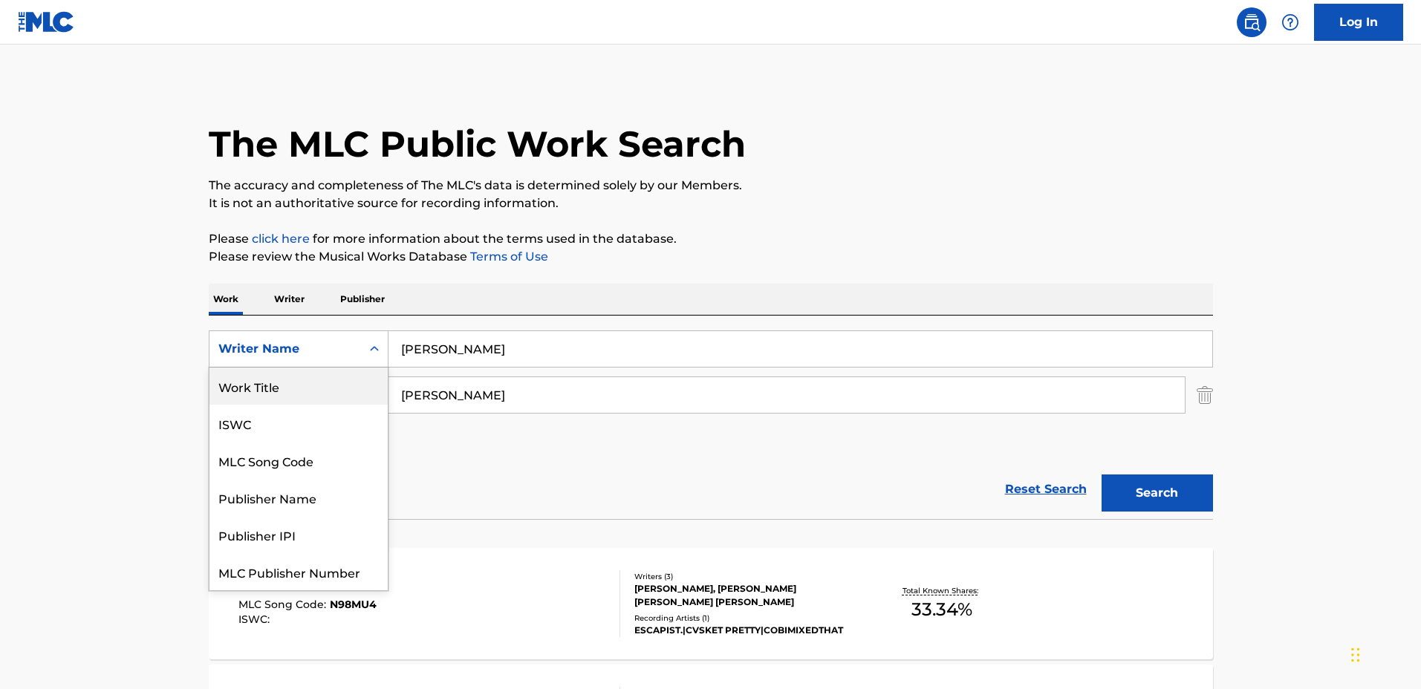
click at [306, 393] on div "Work Title" at bounding box center [299, 386] width 178 height 37
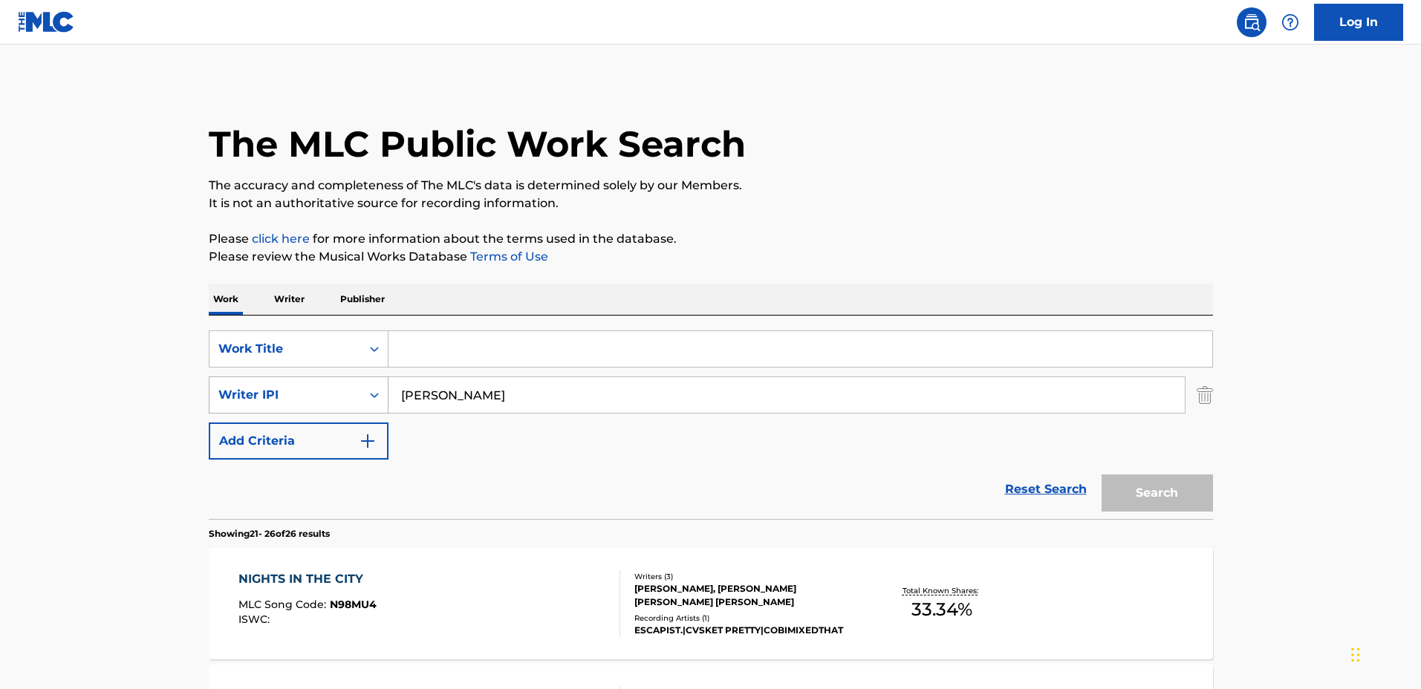
click at [331, 391] on div "Writer IPI" at bounding box center [285, 395] width 134 height 18
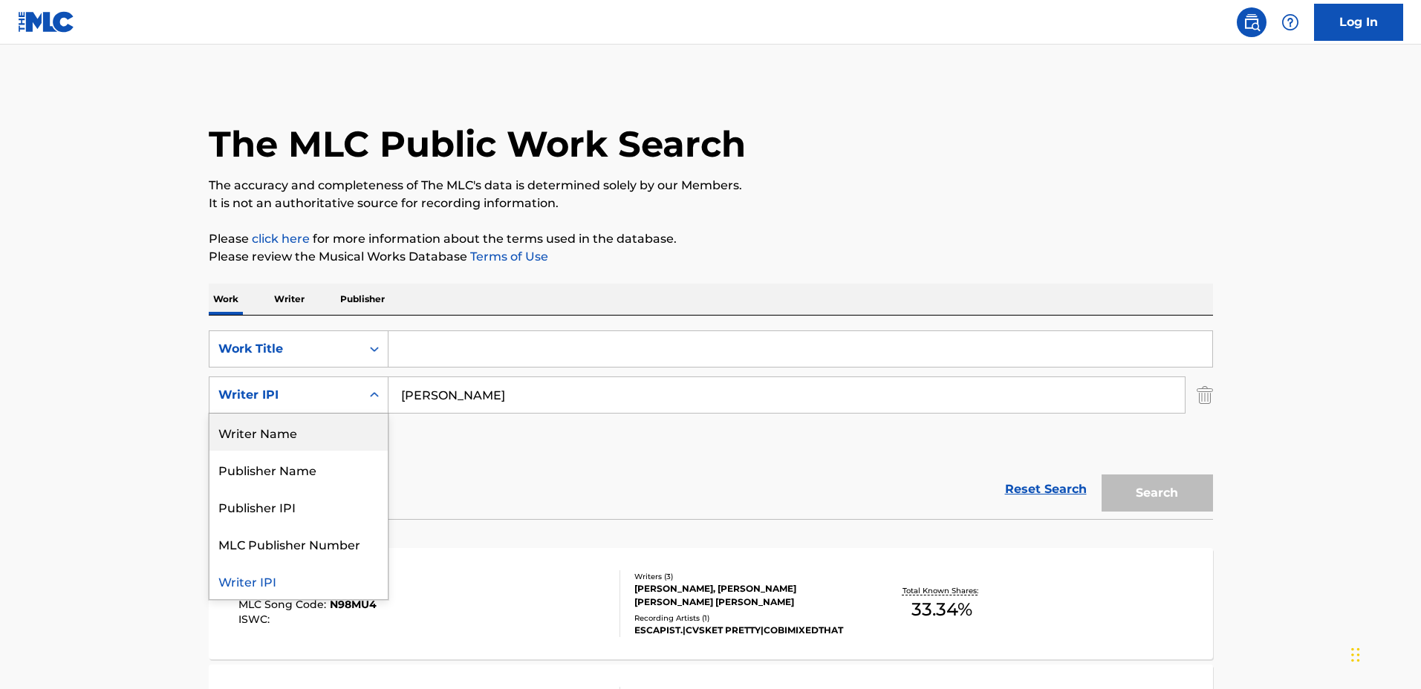
click at [322, 441] on div "Writer Name" at bounding box center [299, 432] width 178 height 37
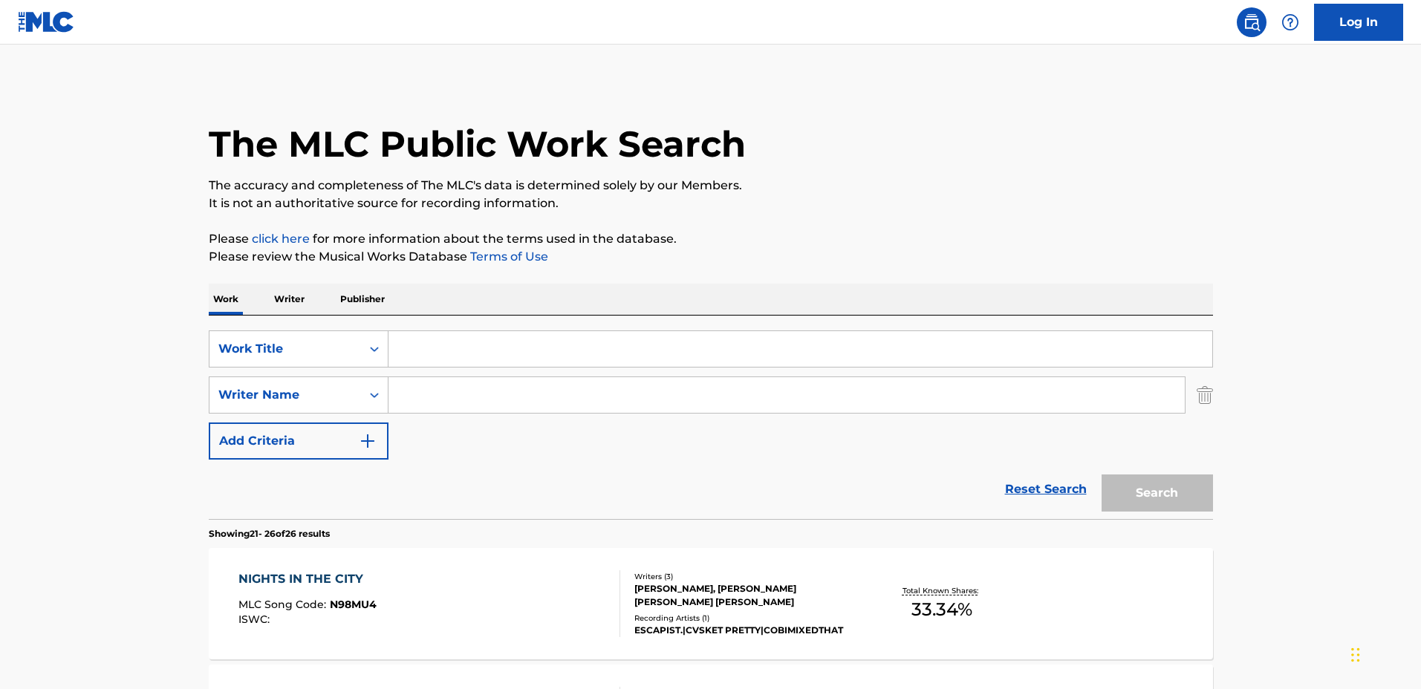
drag, startPoint x: 481, startPoint y: 415, endPoint x: 530, endPoint y: 366, distance: 68.8
click at [559, 394] on input "Search Form" at bounding box center [787, 395] width 796 height 36
paste input "[PERSON_NAME]"
type input "[PERSON_NAME]"
click at [521, 356] on input "Search Form" at bounding box center [801, 349] width 824 height 36
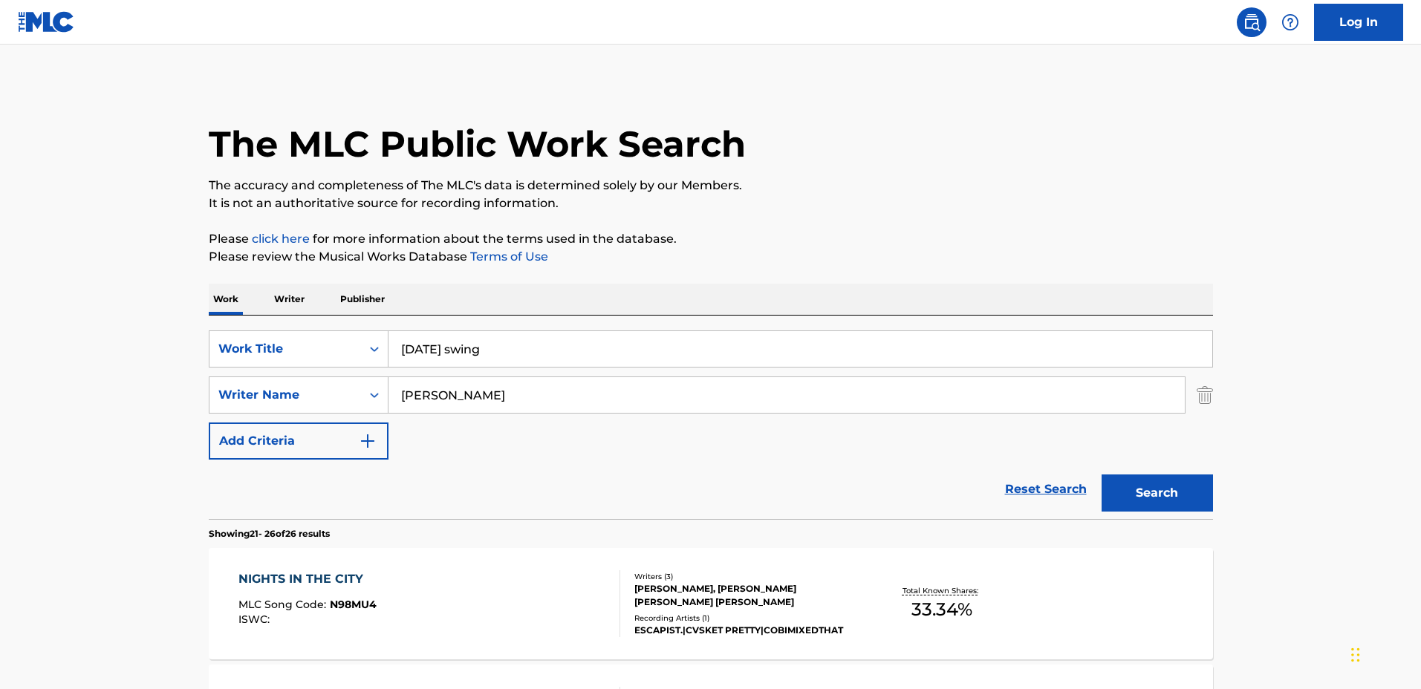
type input "[DATE] swing"
click at [1143, 490] on button "Search" at bounding box center [1157, 493] width 111 height 37
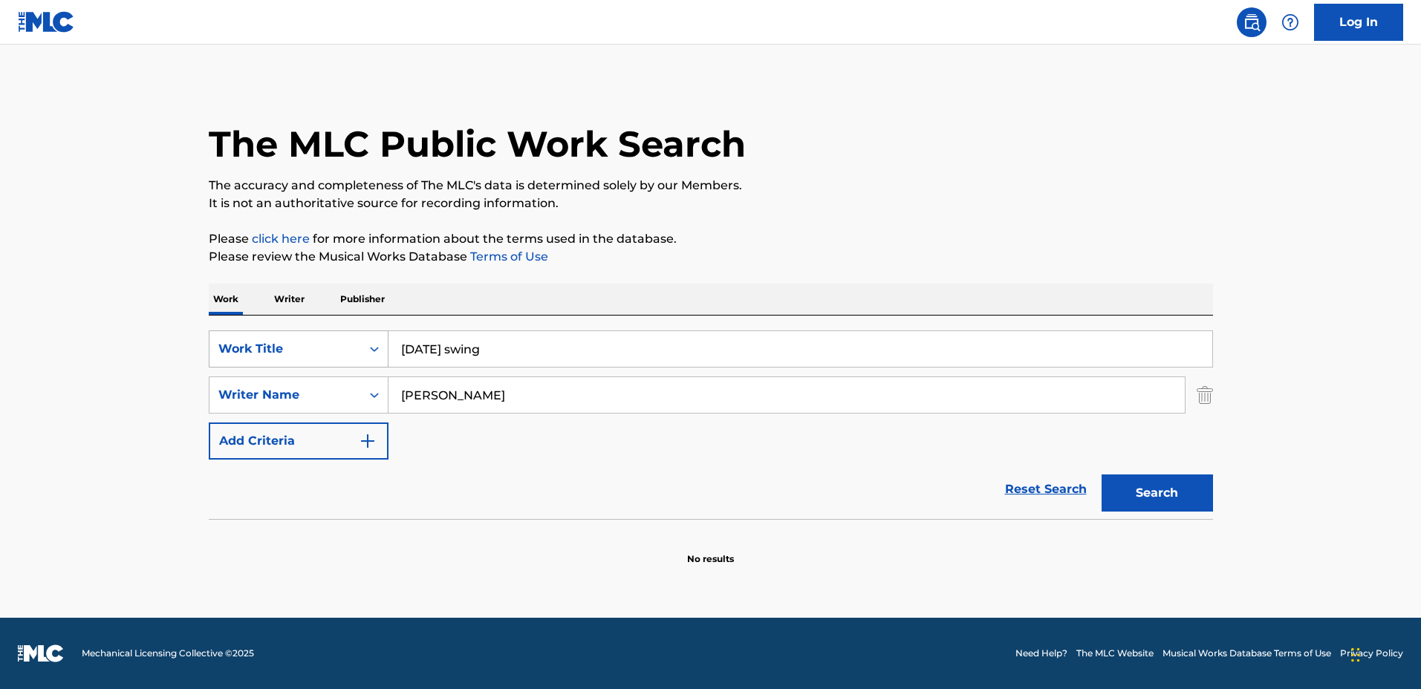
drag, startPoint x: 600, startPoint y: 348, endPoint x: 363, endPoint y: 339, distance: 237.2
click at [344, 336] on div "SearchWithCriteria01b45a95-bcb5-4b03-a4ac-b49b52fb4c5d Work Title [DATE] swing" at bounding box center [711, 349] width 1004 height 37
drag, startPoint x: 594, startPoint y: 354, endPoint x: 455, endPoint y: 334, distance: 141.2
click at [455, 334] on input "hold up hold up hold up" at bounding box center [801, 349] width 824 height 36
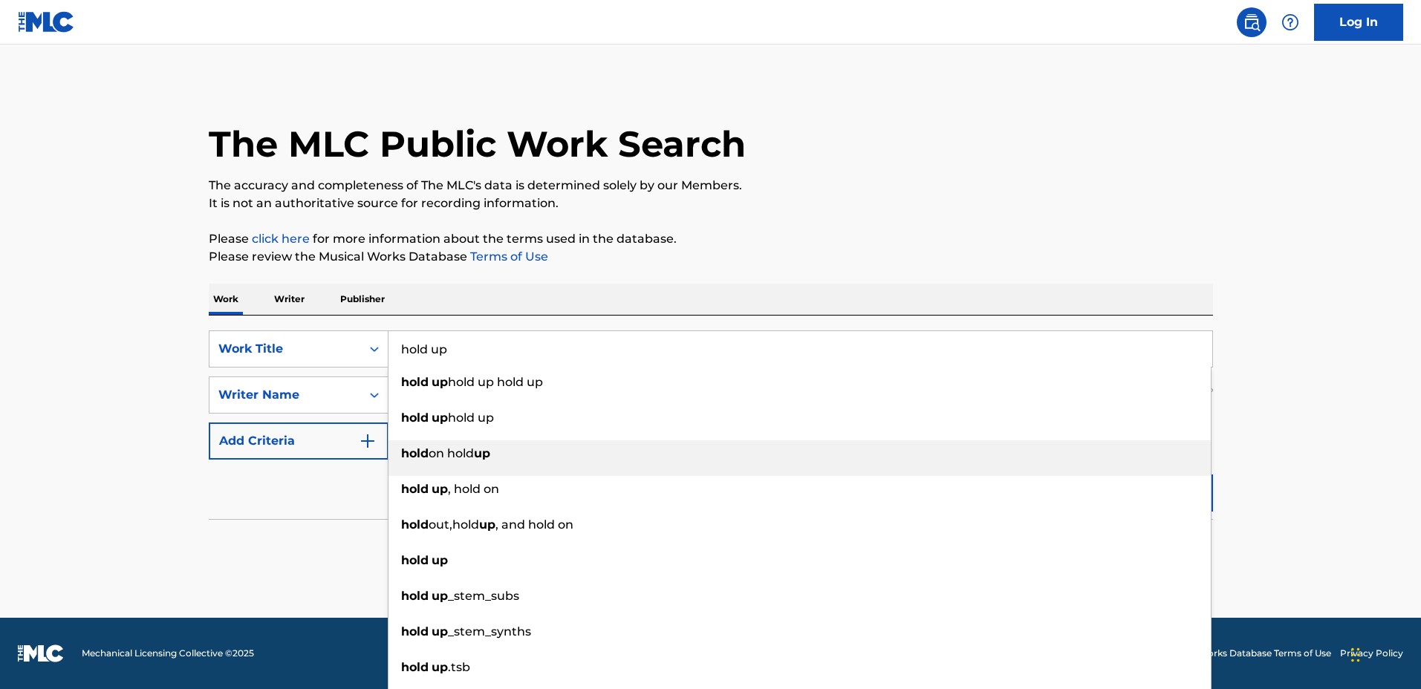
type input "hold up"
click at [1311, 429] on main "The MLC Public Work Search The accuracy and completeness of The MLC's data is d…" at bounding box center [710, 332] width 1421 height 574
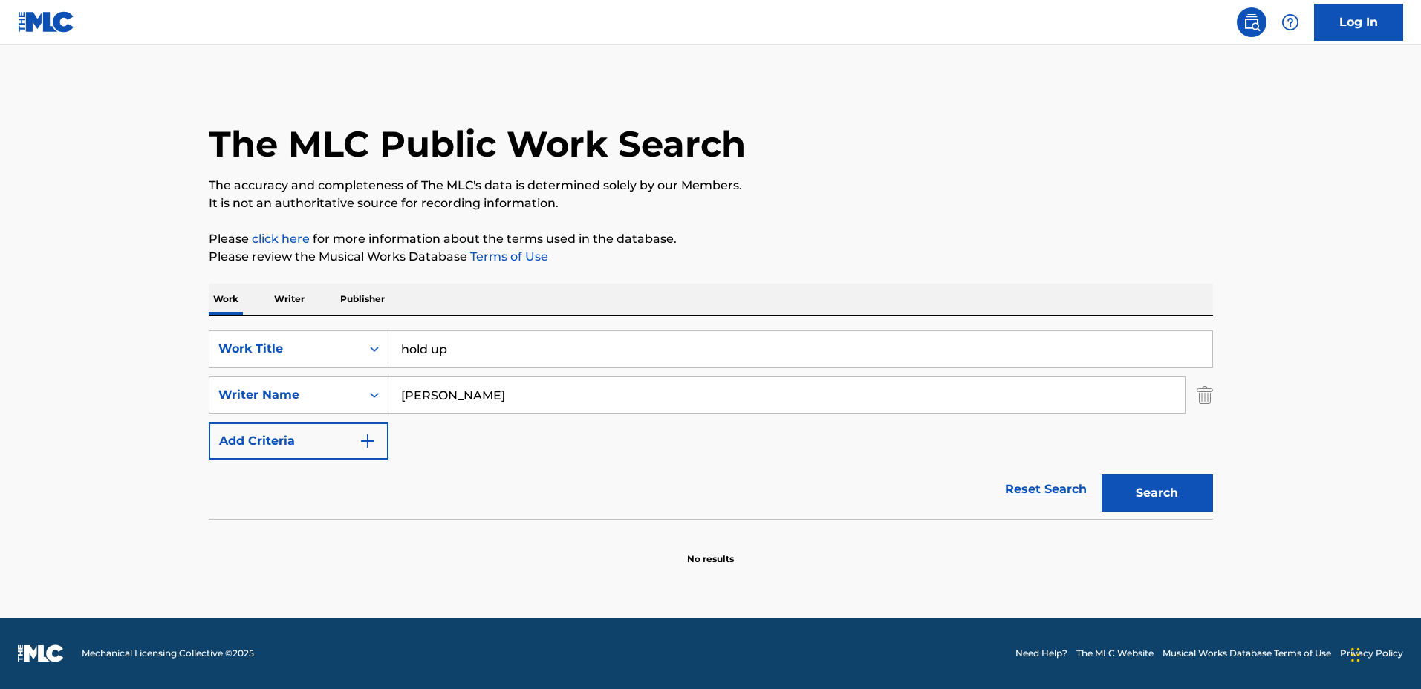
click at [1153, 493] on button "Search" at bounding box center [1157, 493] width 111 height 37
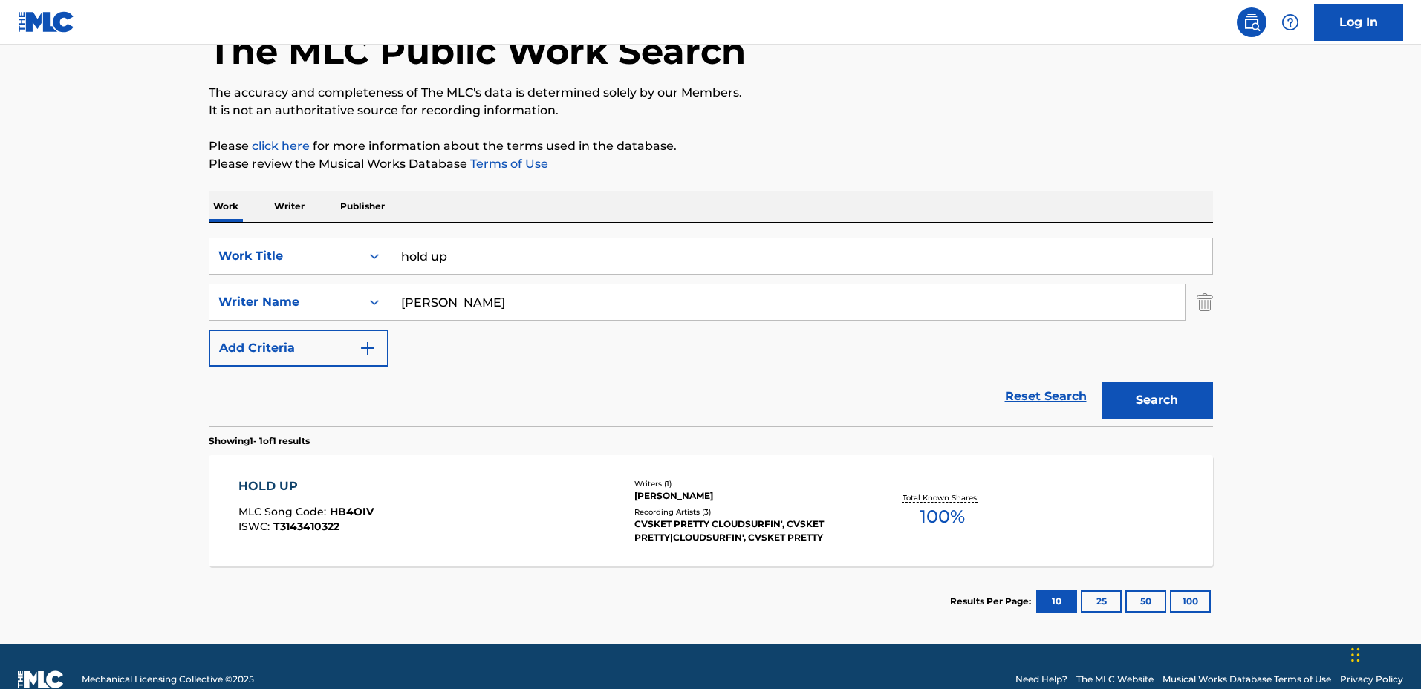
click at [836, 510] on div "Recording Artists ( 3 )" at bounding box center [746, 512] width 224 height 11
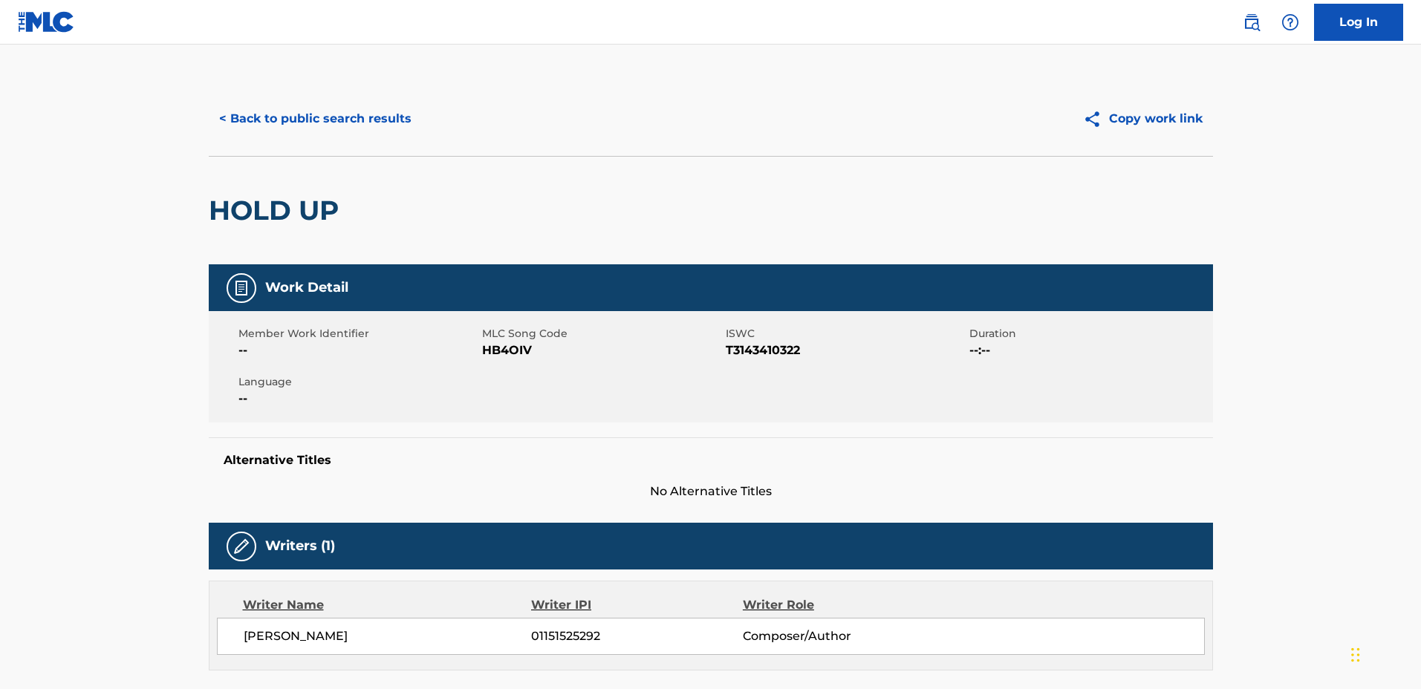
click at [342, 125] on button "< Back to public search results" at bounding box center [315, 118] width 213 height 37
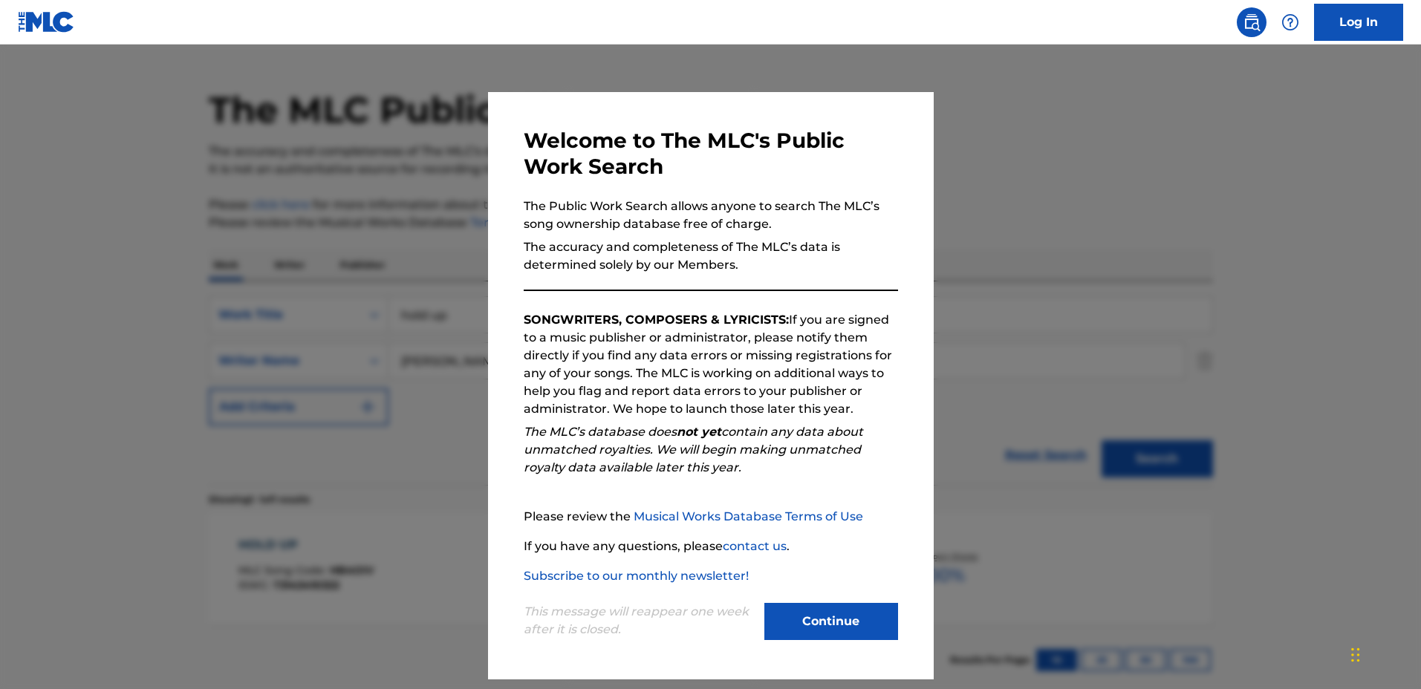
click at [990, 259] on div at bounding box center [710, 389] width 1421 height 689
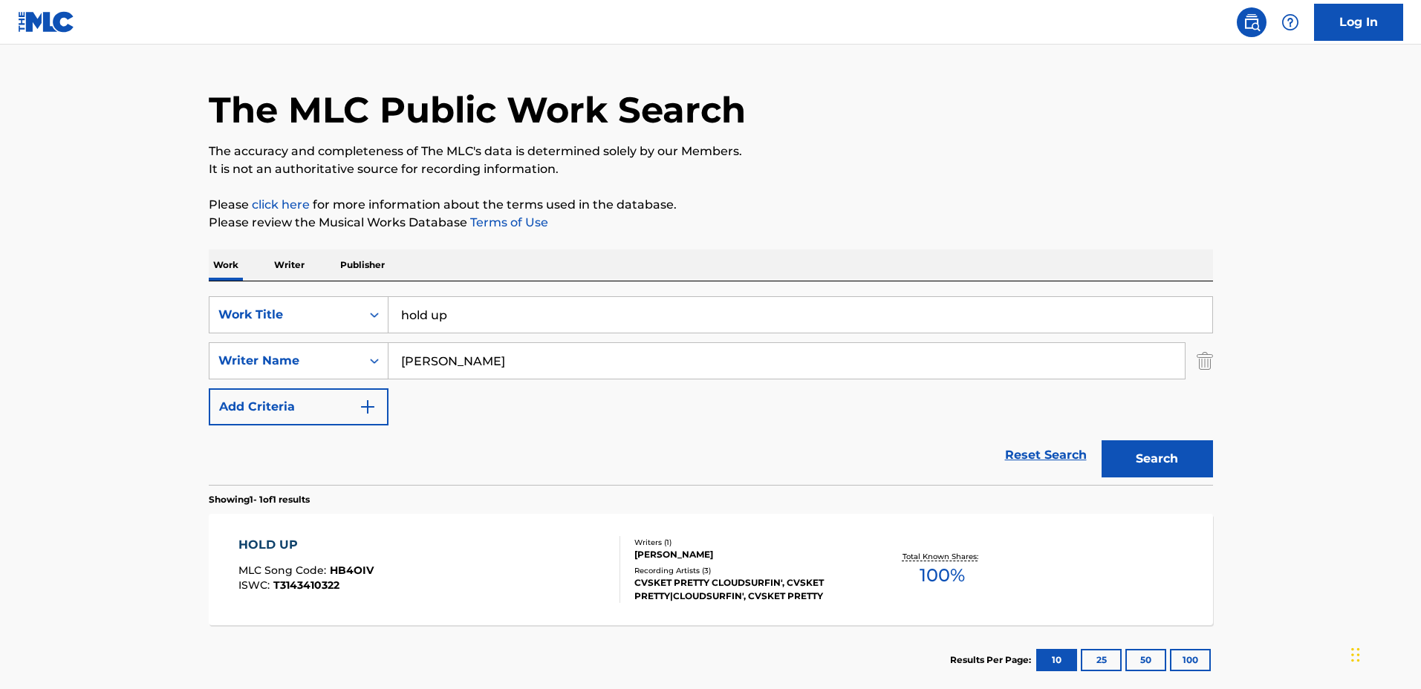
click at [611, 310] on input "hold up" at bounding box center [801, 315] width 824 height 36
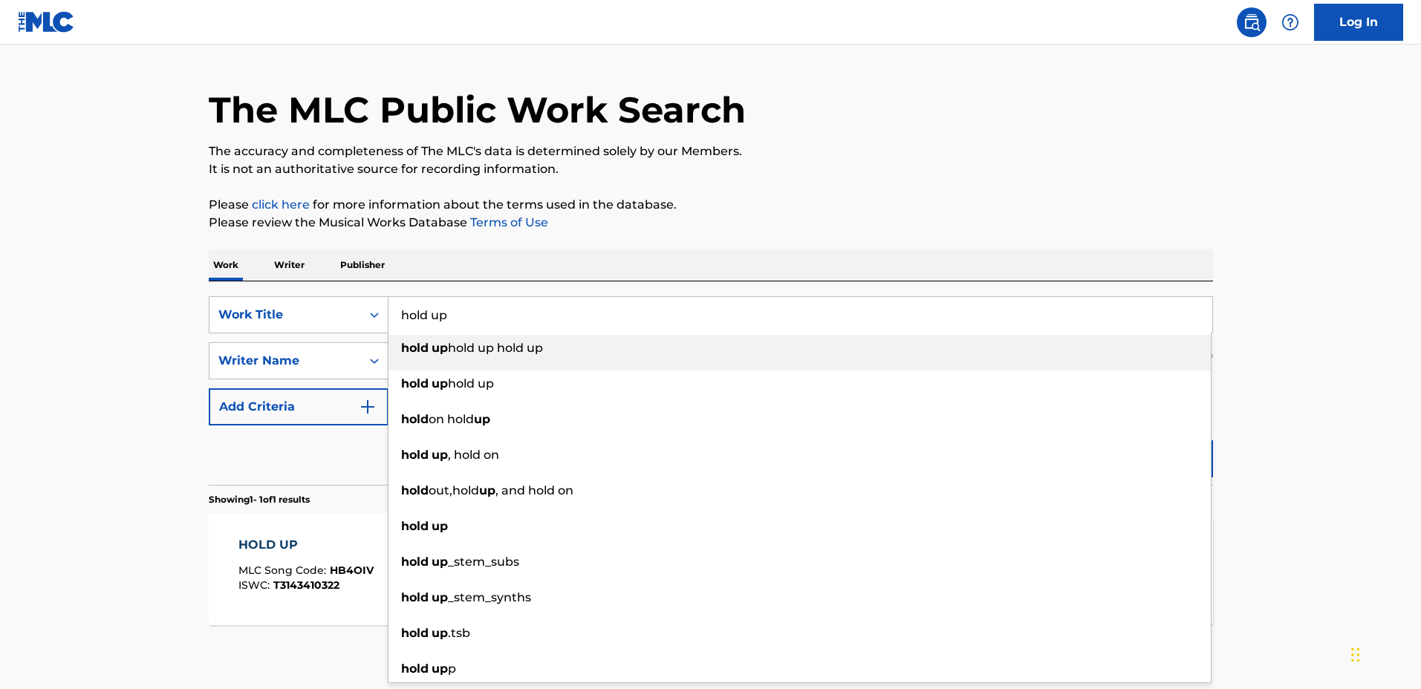
drag, startPoint x: 611, startPoint y: 306, endPoint x: 403, endPoint y: 299, distance: 208.2
click at [358, 297] on div "SearchWithCriteria01b45a95-bcb5-4b03-a4ac-b49b52fb4c5d Work Title hold up hold …" at bounding box center [711, 314] width 1004 height 37
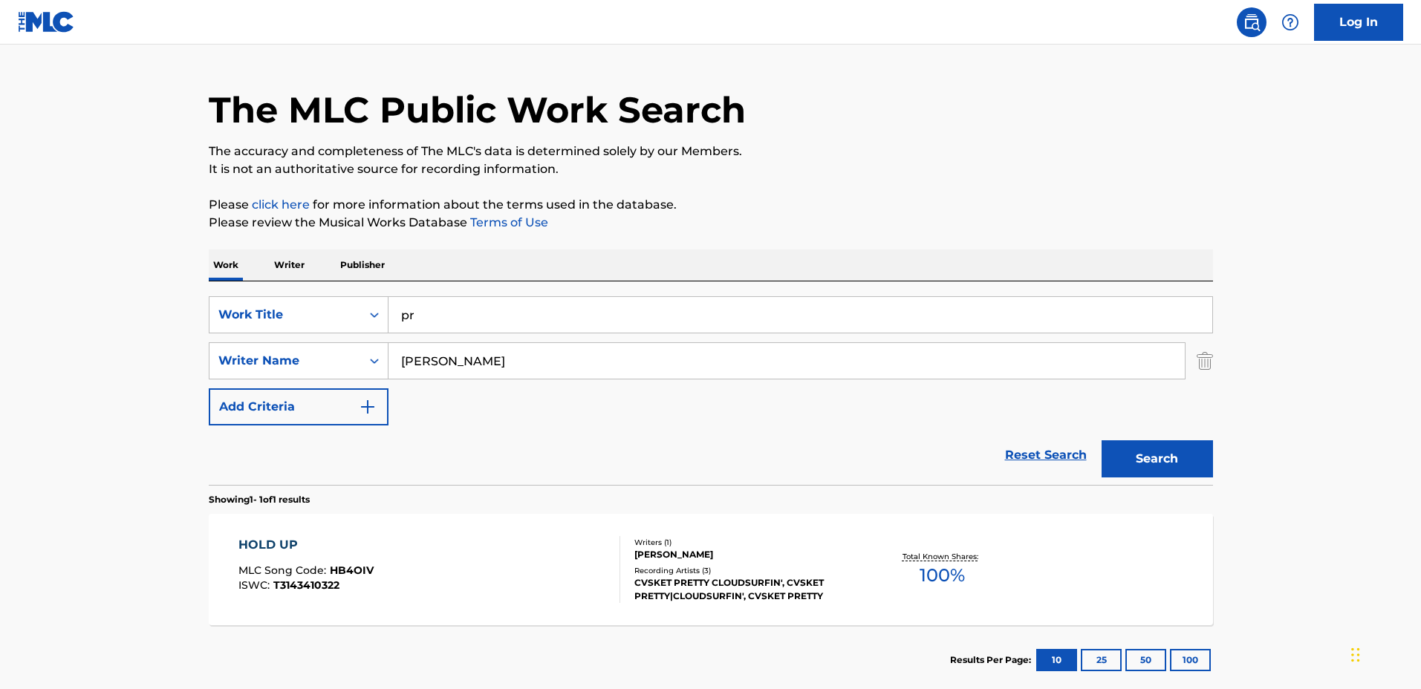
type input "p"
click at [711, 215] on p "Please review the Musical Works Database Terms of Use" at bounding box center [711, 223] width 1004 height 18
click at [591, 300] on input "glistening" at bounding box center [801, 315] width 824 height 36
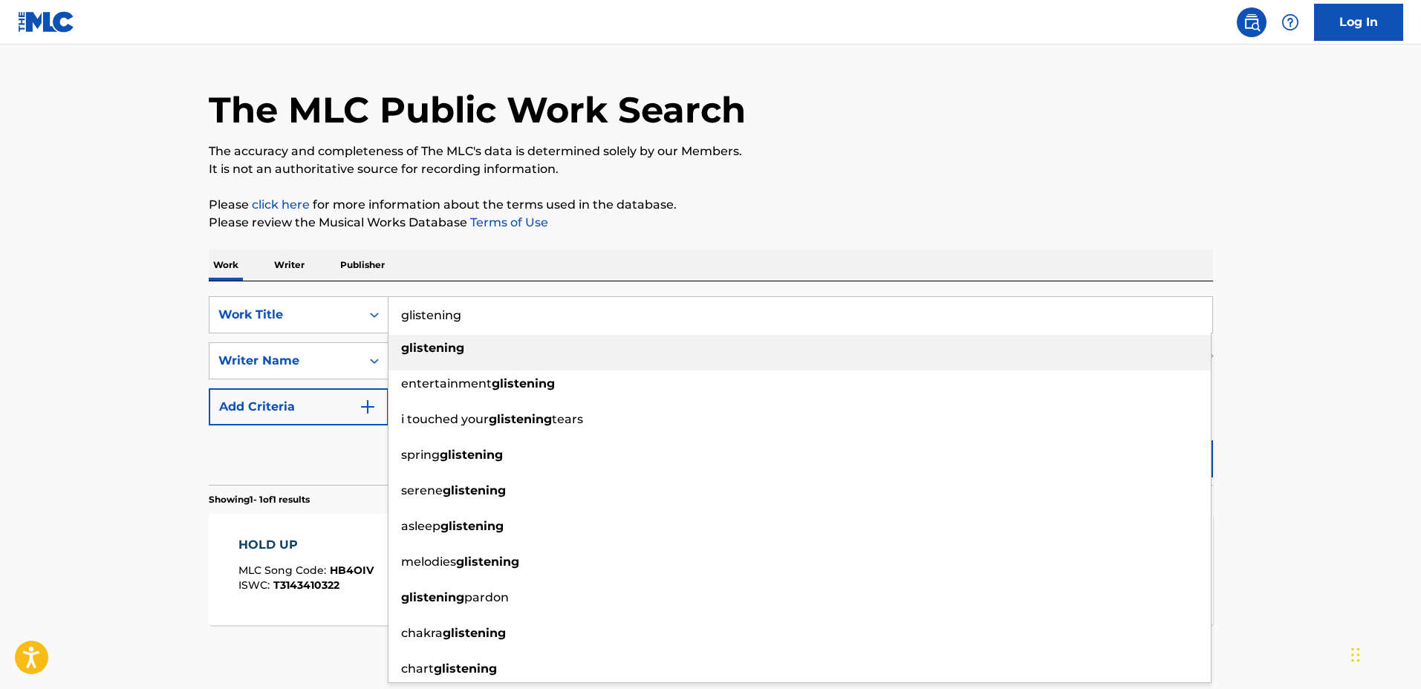
type input "glistening"
click at [1366, 245] on main "The MLC Public Work Search The accuracy and completeness of The MLC's data is d…" at bounding box center [710, 356] width 1421 height 692
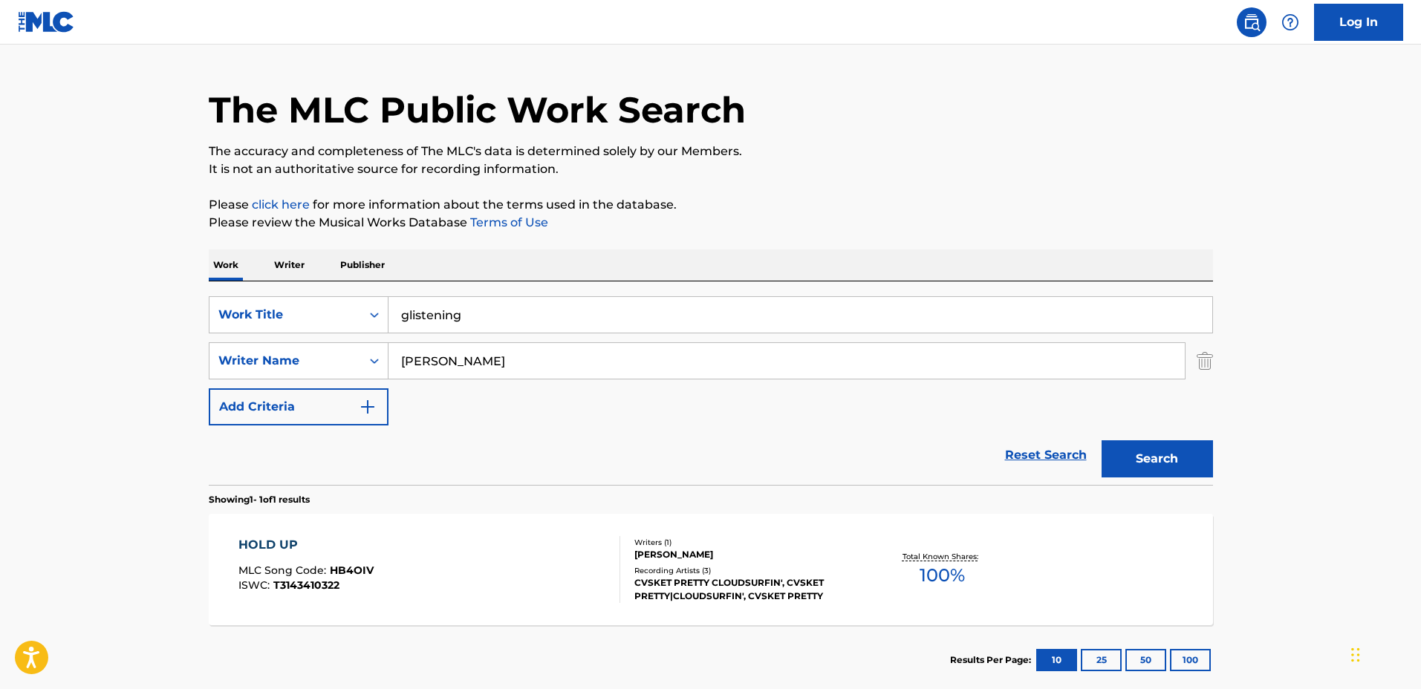
click at [1196, 447] on button "Search" at bounding box center [1157, 459] width 111 height 37
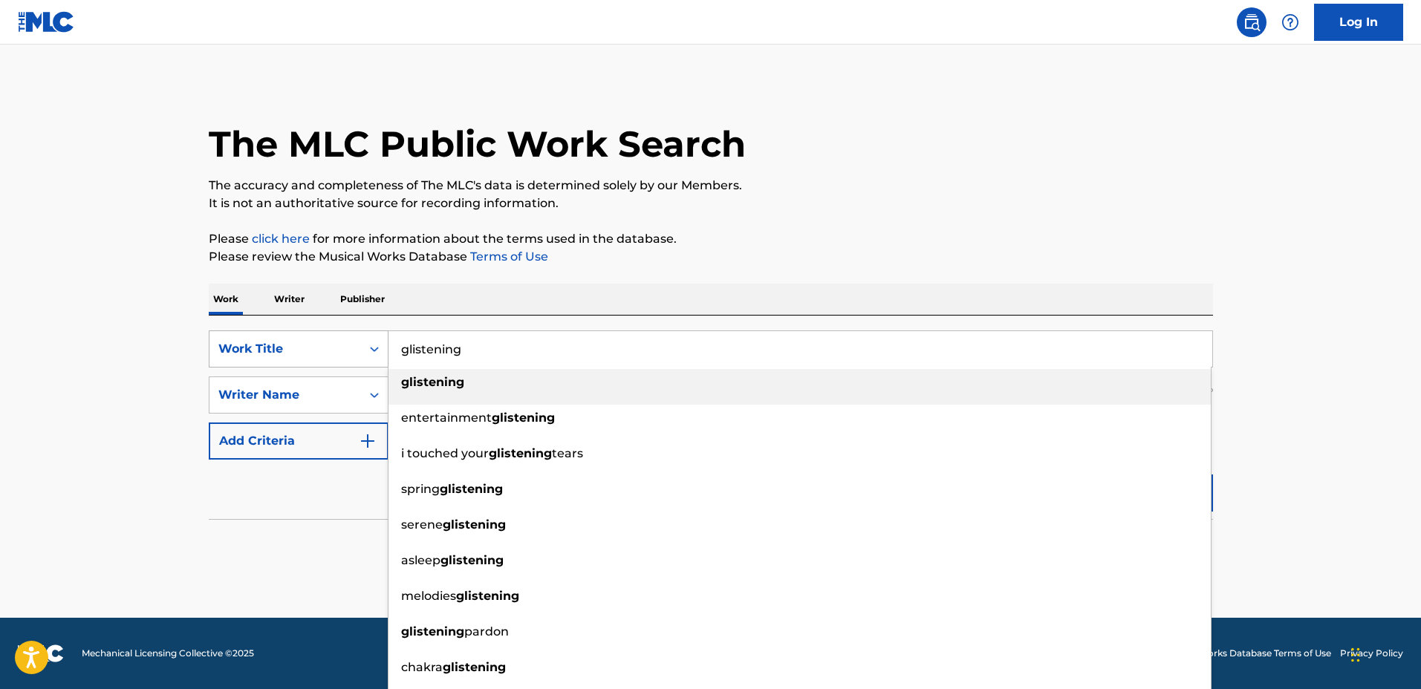
drag, startPoint x: 587, startPoint y: 354, endPoint x: 346, endPoint y: 348, distance: 240.8
click at [346, 348] on div "SearchWithCriteria01b45a95-bcb5-4b03-a4ac-b49b52fb4c5d Work Title glistening gl…" at bounding box center [711, 349] width 1004 height 37
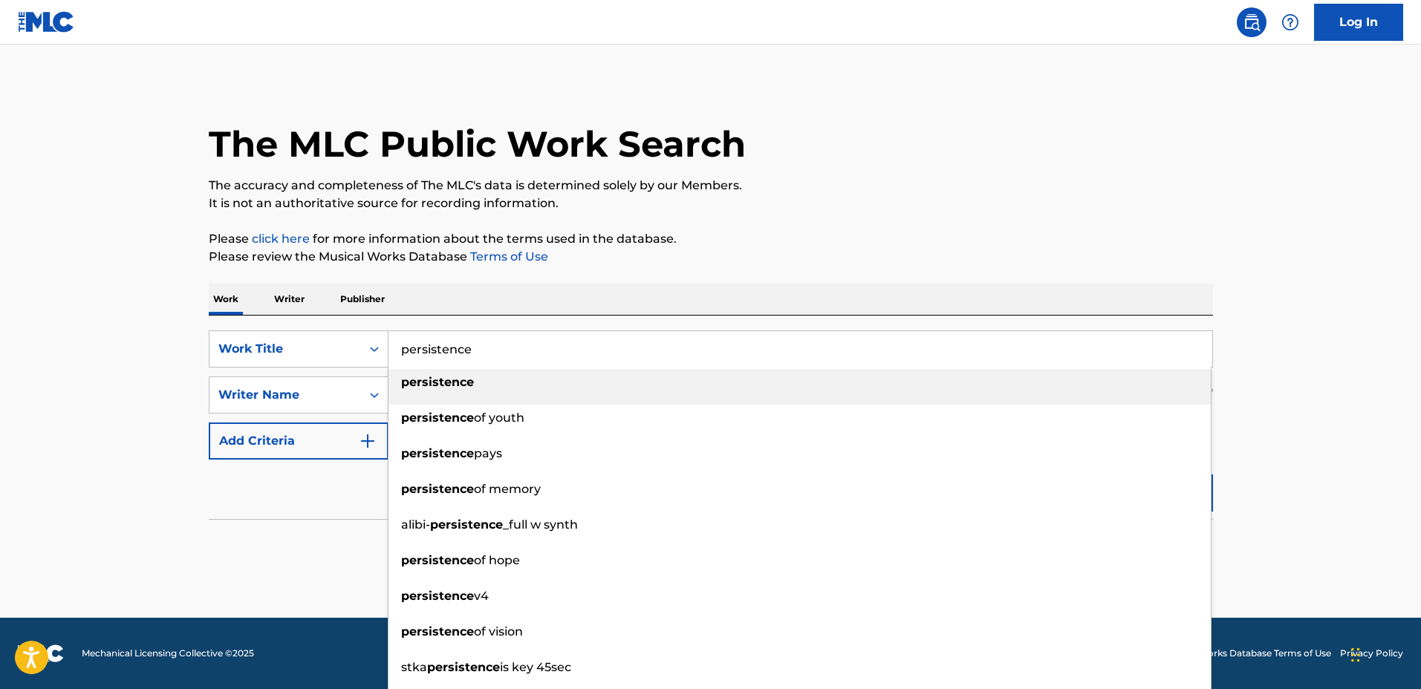
click at [674, 290] on div "Work Writer Publisher" at bounding box center [711, 299] width 1004 height 31
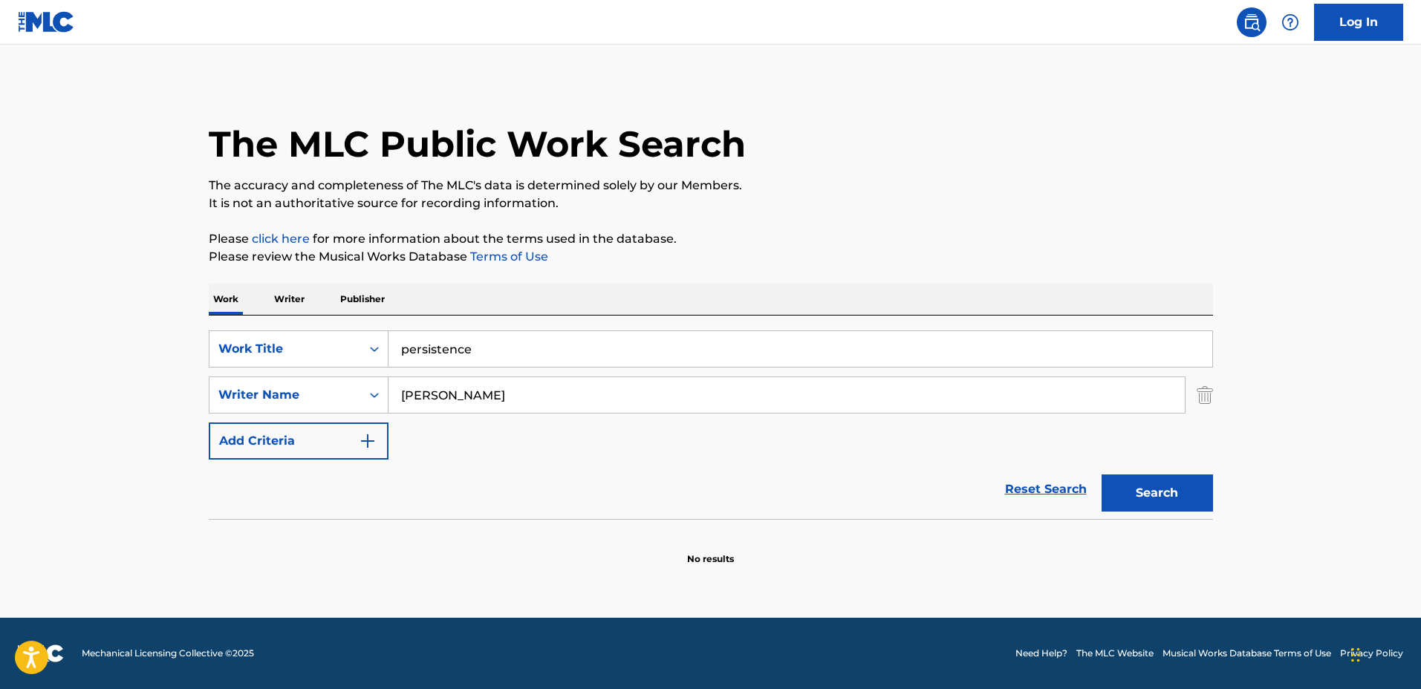
click at [640, 337] on input "persistence" at bounding box center [801, 349] width 824 height 36
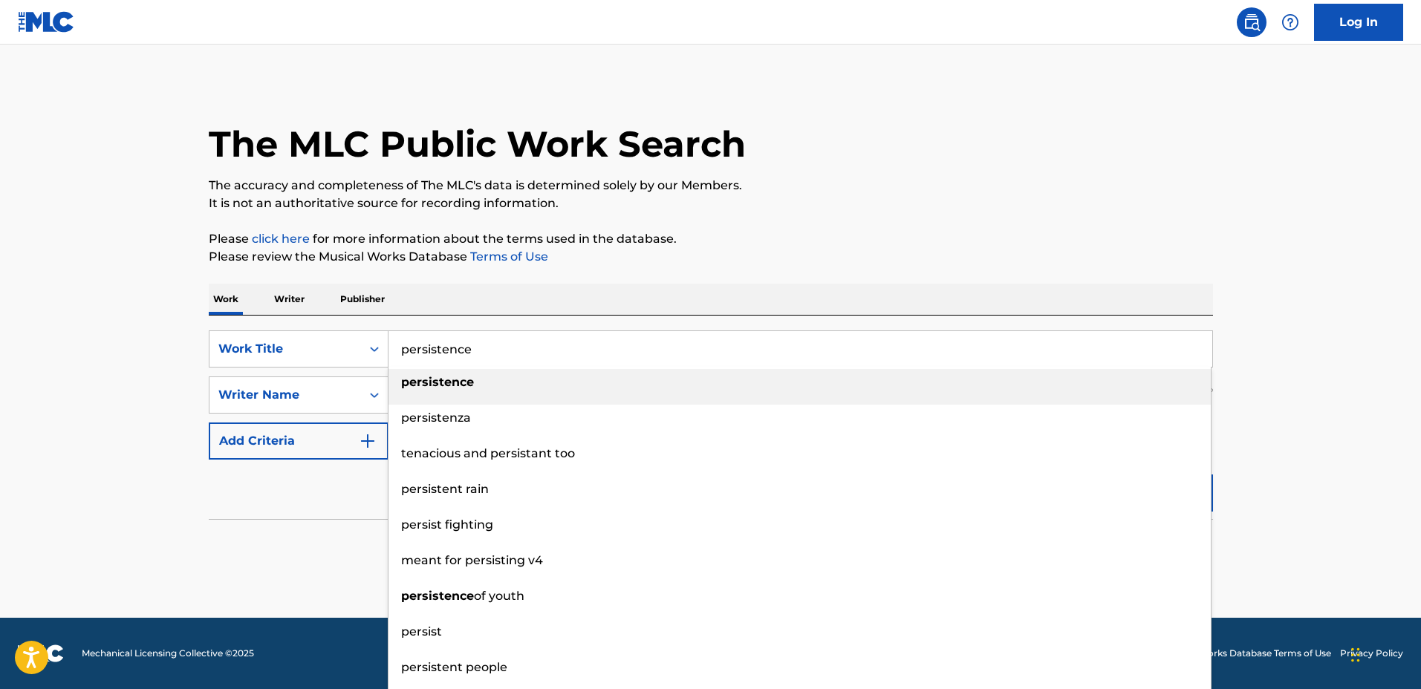
type input "persistence"
click at [1149, 221] on div "The MLC Public Work Search The accuracy and completeness of The MLC's data is d…" at bounding box center [711, 324] width 1040 height 484
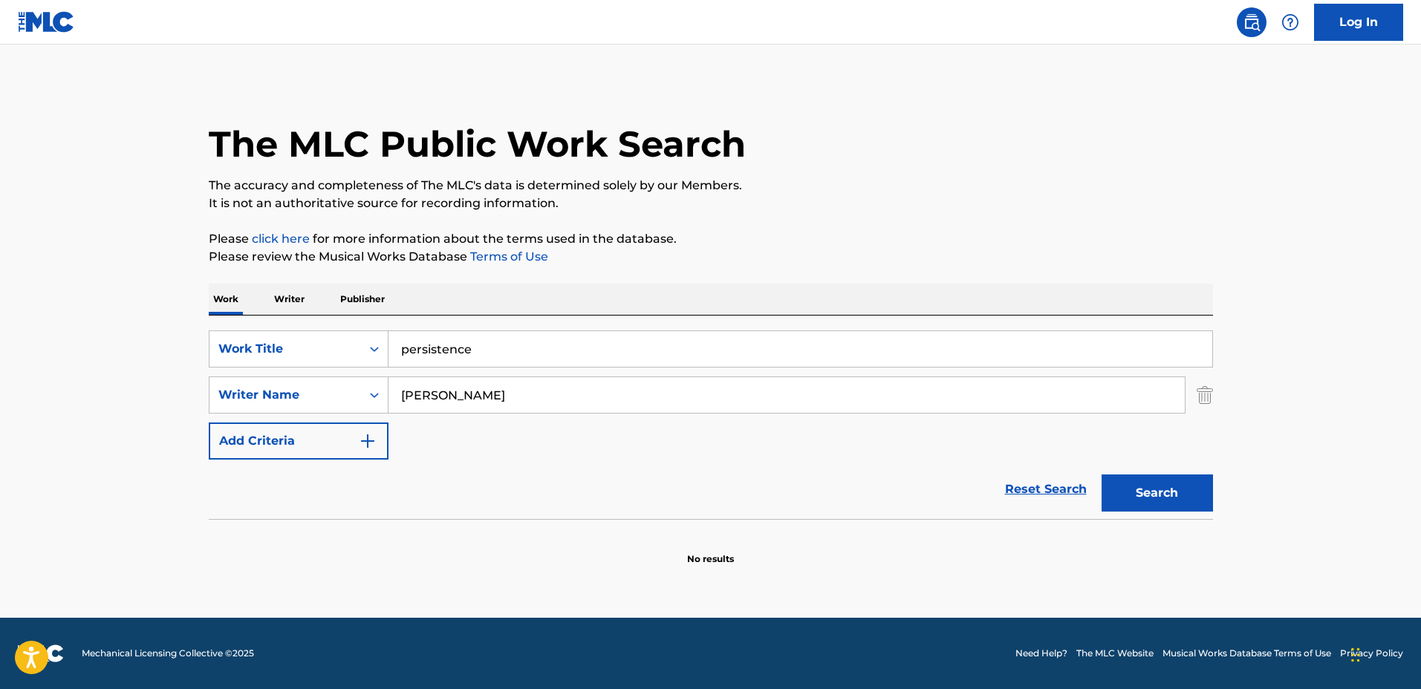
click at [1192, 466] on div "Search" at bounding box center [1153, 489] width 119 height 59
click at [1193, 472] on div "Search" at bounding box center [1153, 489] width 119 height 59
click at [1194, 475] on button "Search" at bounding box center [1157, 493] width 111 height 37
